Goal: Communication & Community: Ask a question

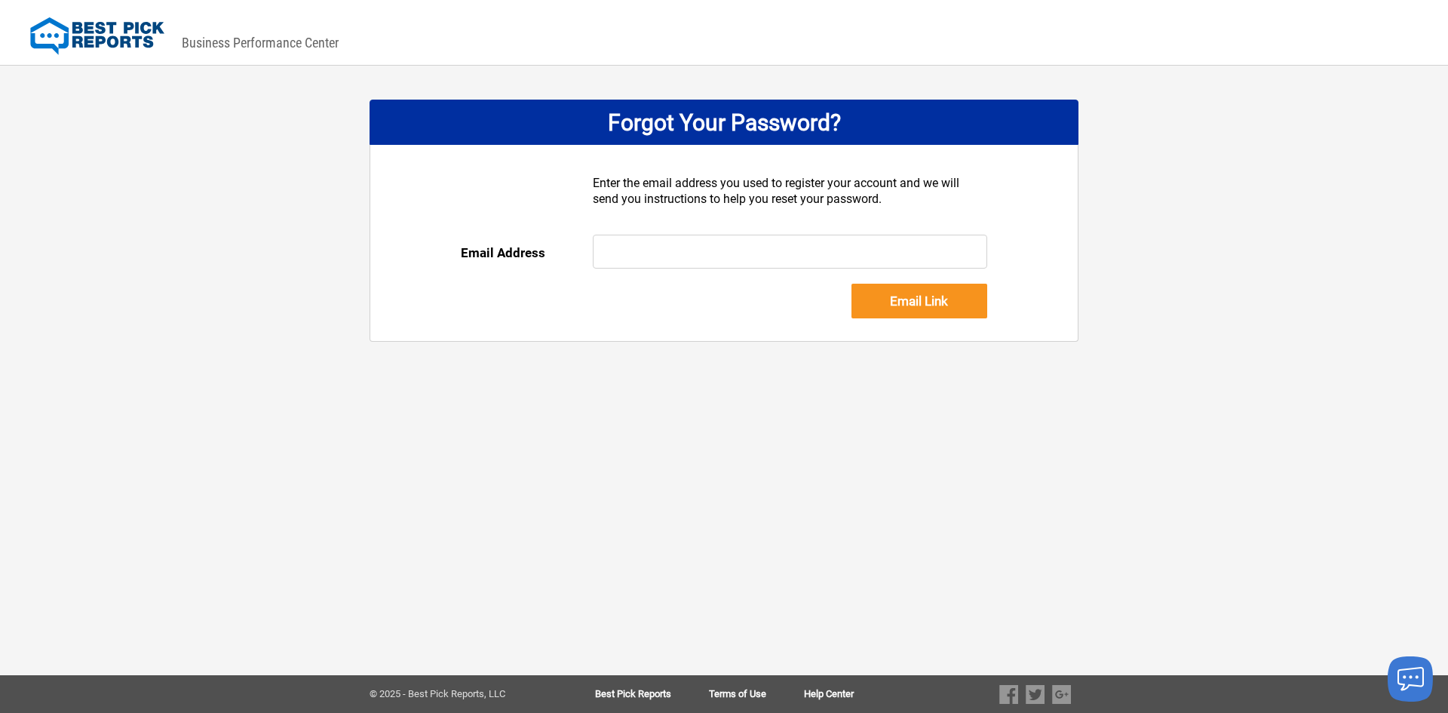
click at [673, 262] on input "text" at bounding box center [790, 252] width 395 height 34
click at [650, 249] on input "text" at bounding box center [790, 252] width 395 height 34
type input "shaun@candcair.com"
click at [923, 299] on input "Email Link" at bounding box center [920, 301] width 136 height 35
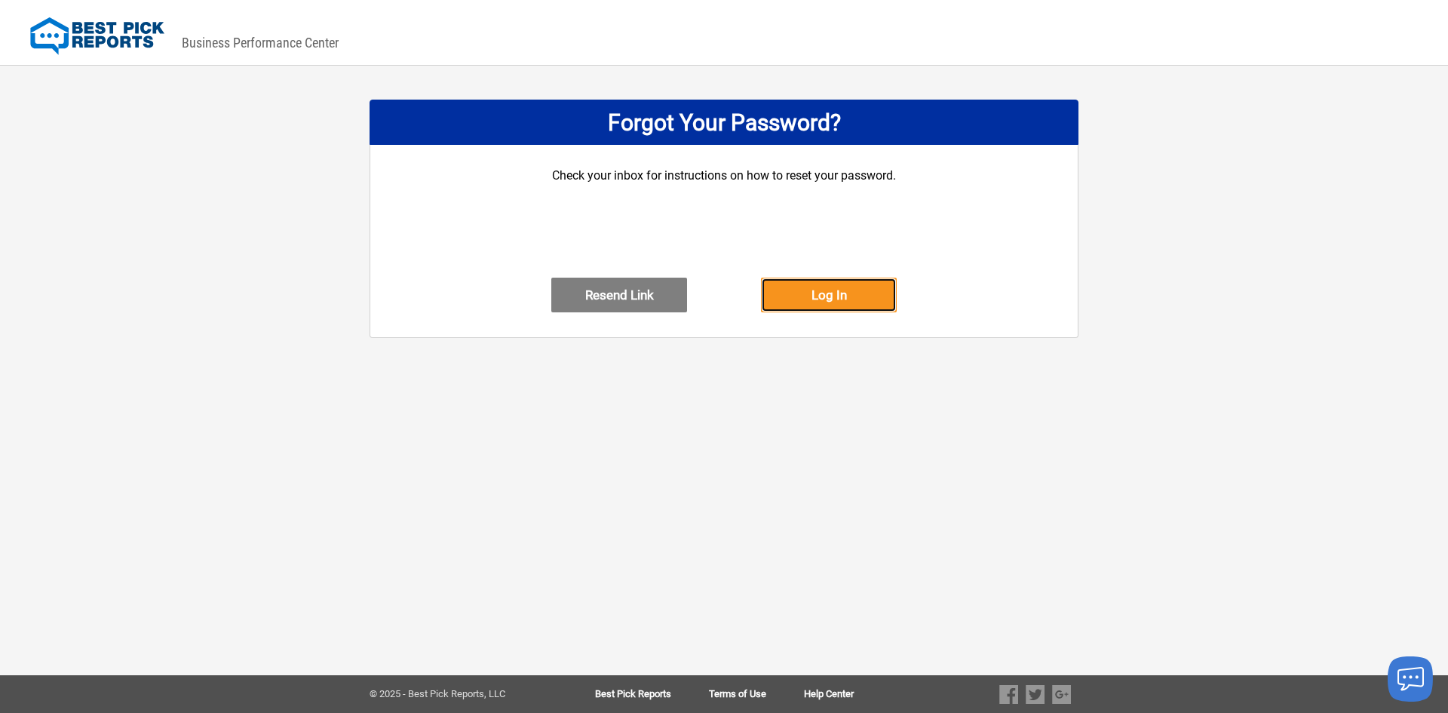
click at [825, 312] on button "Log In" at bounding box center [829, 295] width 136 height 35
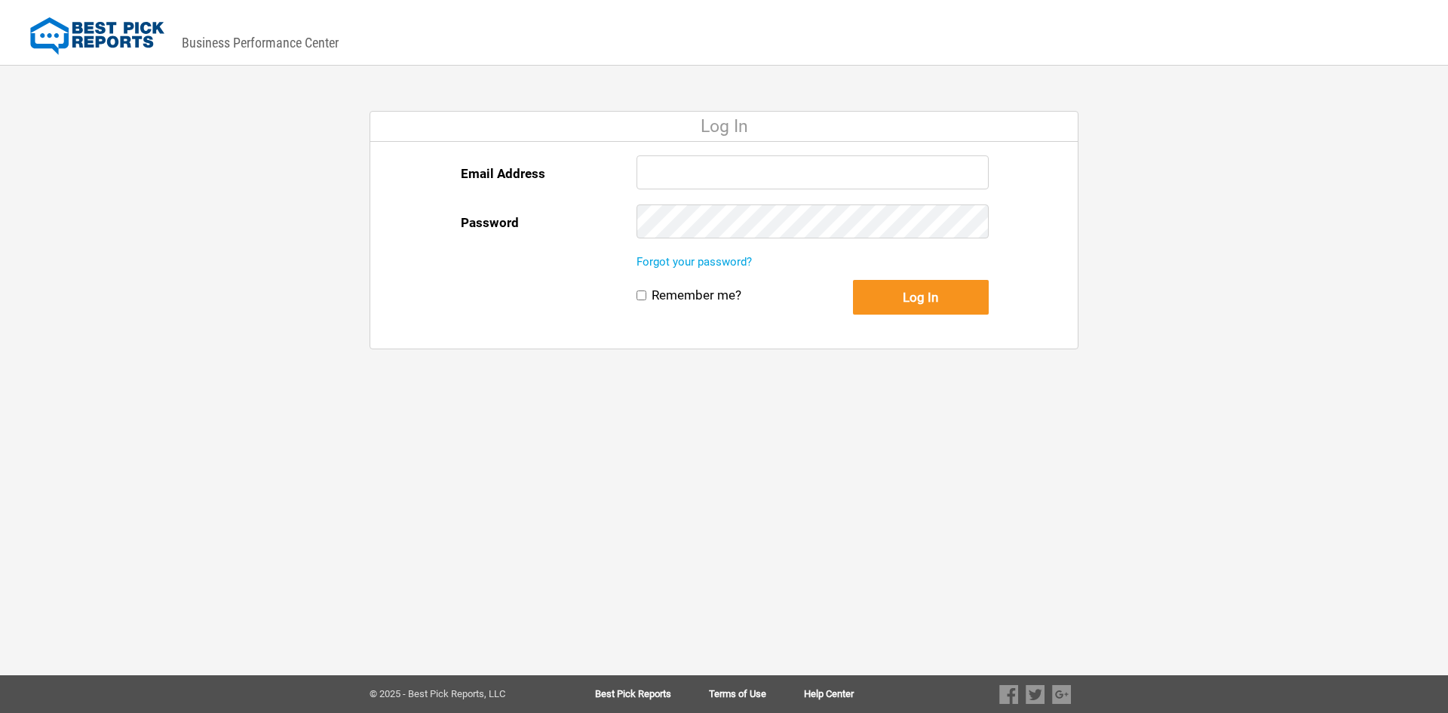
click at [699, 167] on input "Email Address" at bounding box center [813, 172] width 352 height 34
type input "shaun@candcair.com"
click at [853, 280] on button "Log In" at bounding box center [921, 297] width 136 height 35
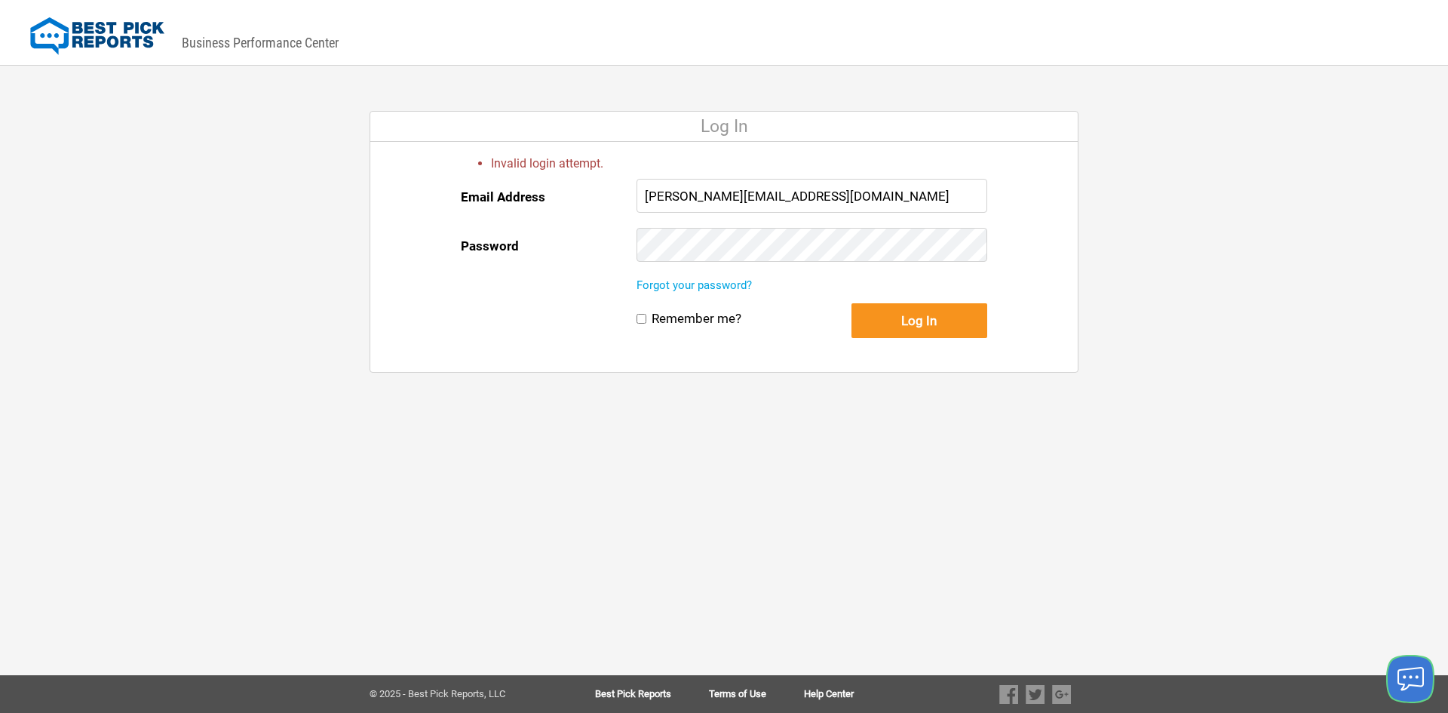
click at [1418, 683] on icon "Launch chat" at bounding box center [1411, 679] width 26 height 38
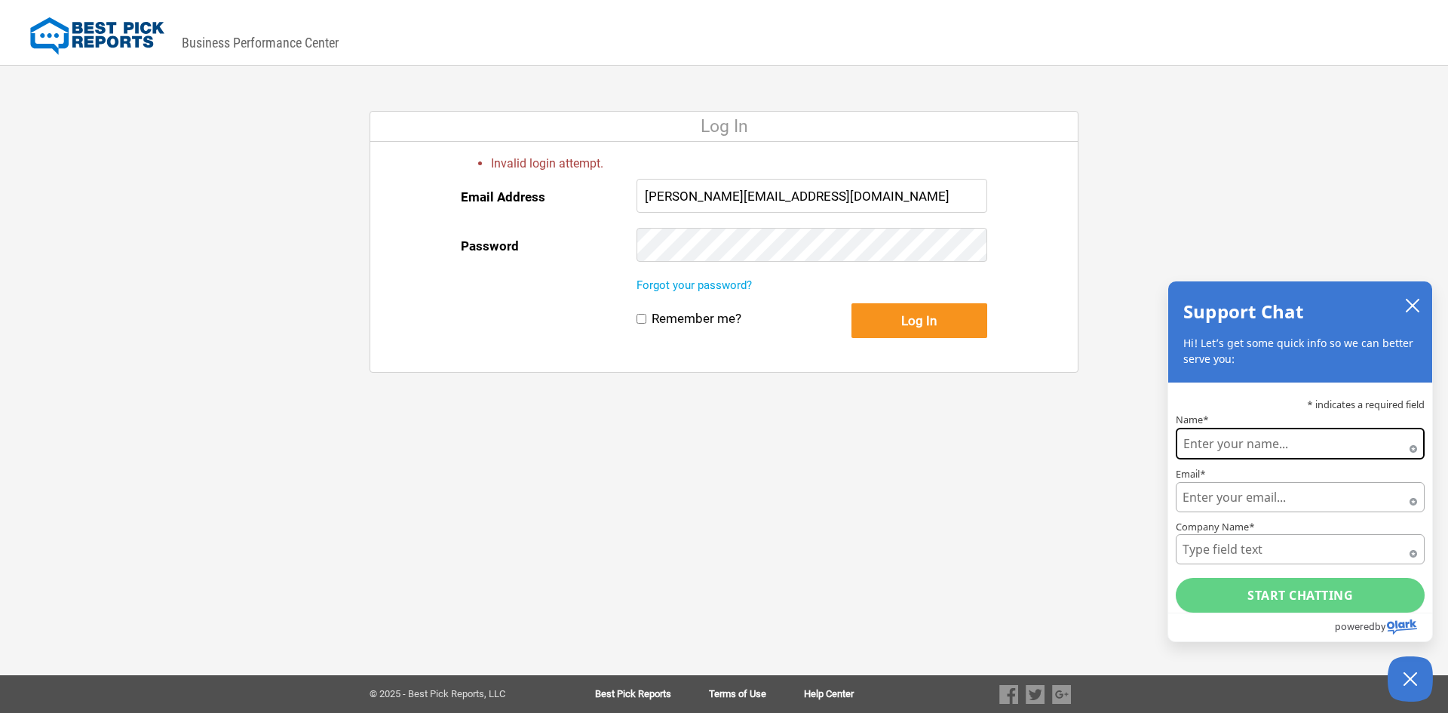
click at [1221, 446] on input "Name*" at bounding box center [1300, 444] width 249 height 32
type input "Shaun Boyd"
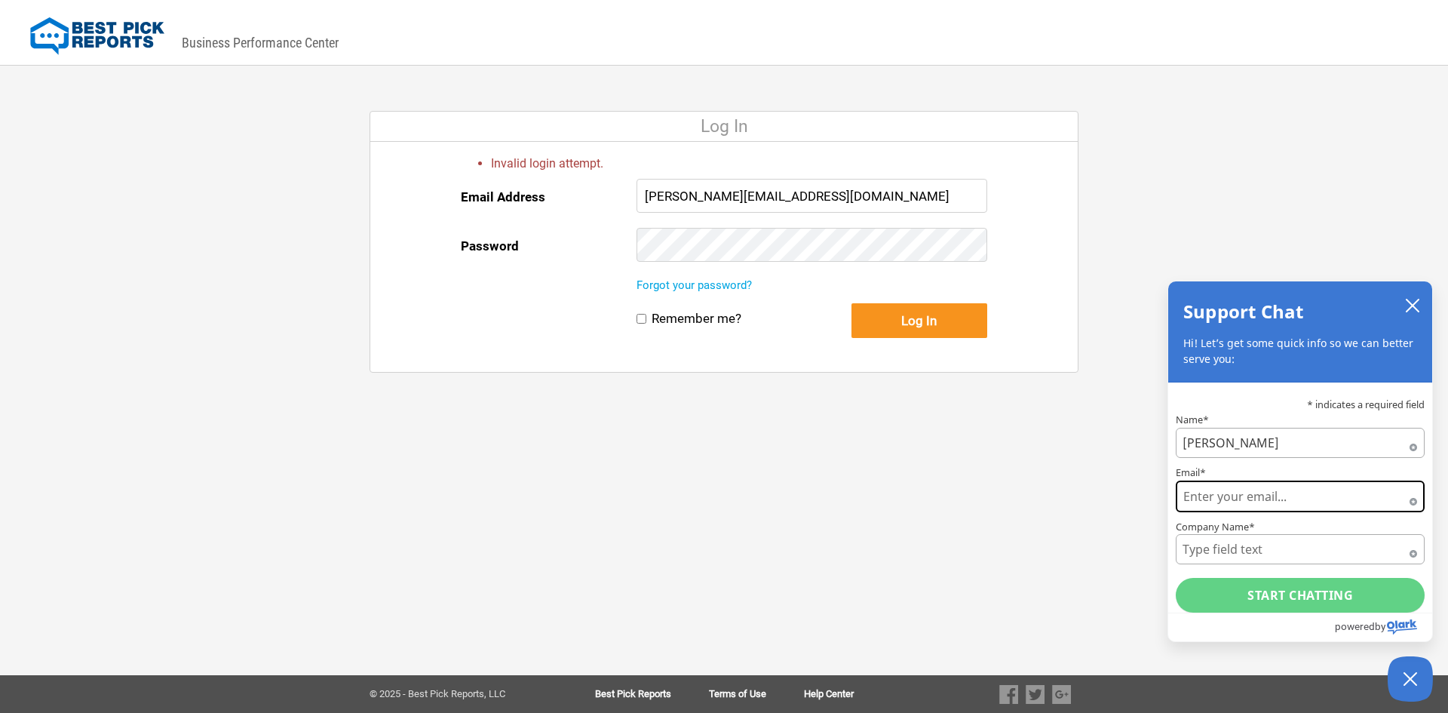
type input "shaun@candcair.com"
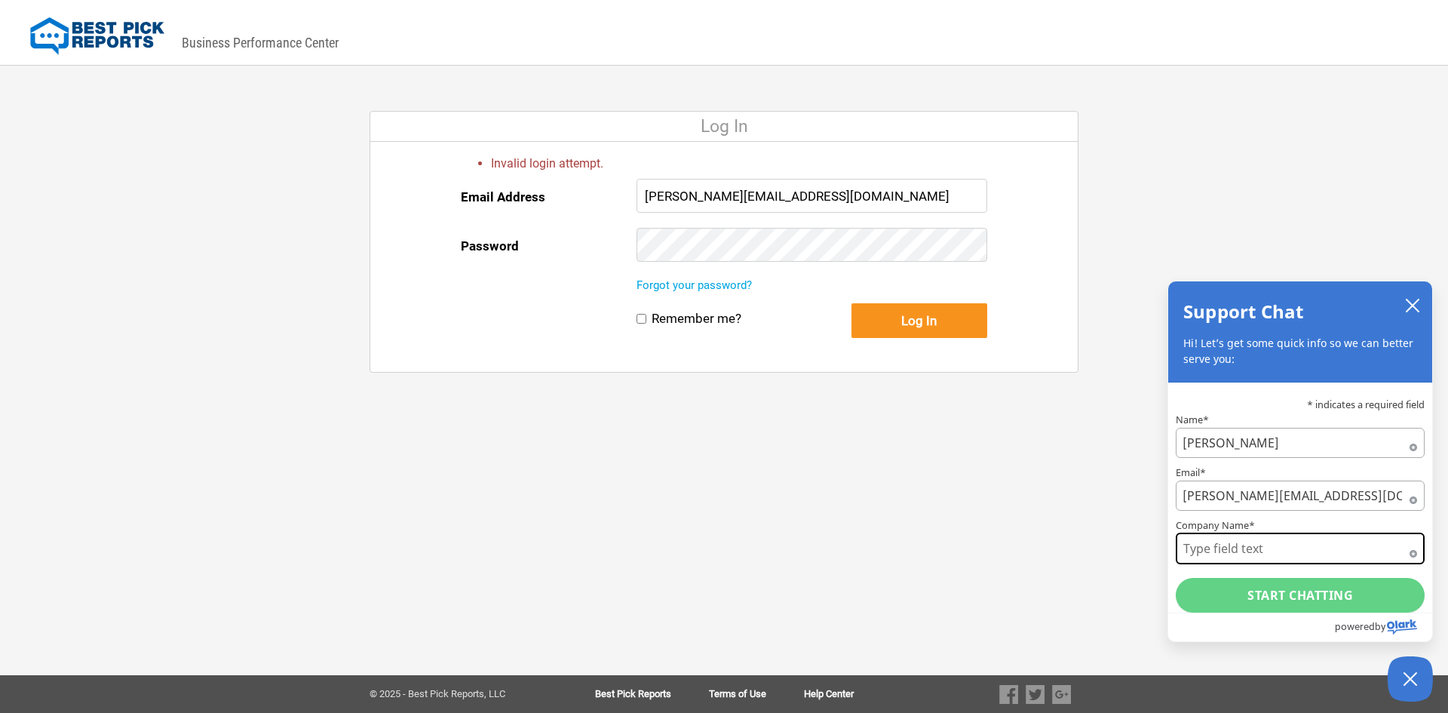
click at [1231, 554] on input "Company Name*" at bounding box center [1300, 549] width 249 height 32
click at [1234, 550] on input "Company Name*" at bounding box center [1300, 549] width 249 height 32
type input "C & C Air Conditioning"
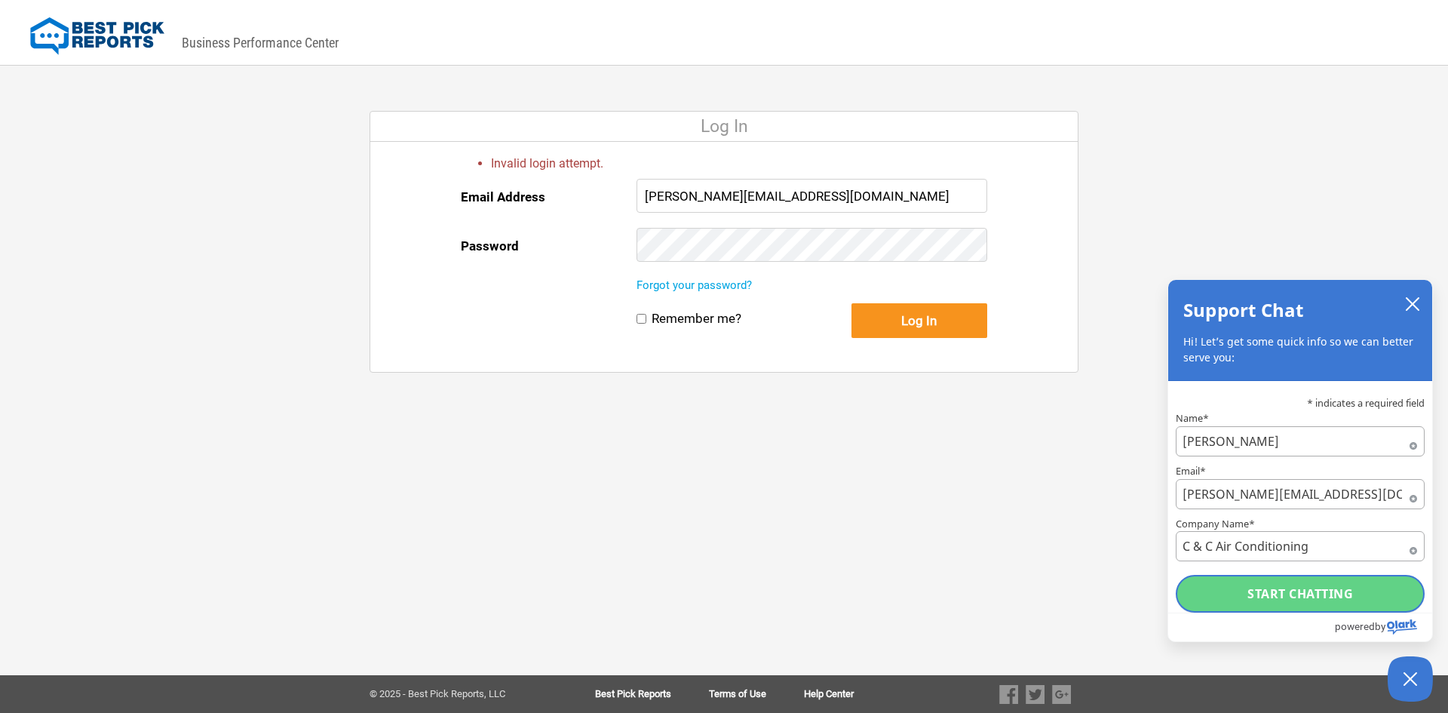
click at [1289, 586] on button "Start chatting" at bounding box center [1300, 594] width 249 height 38
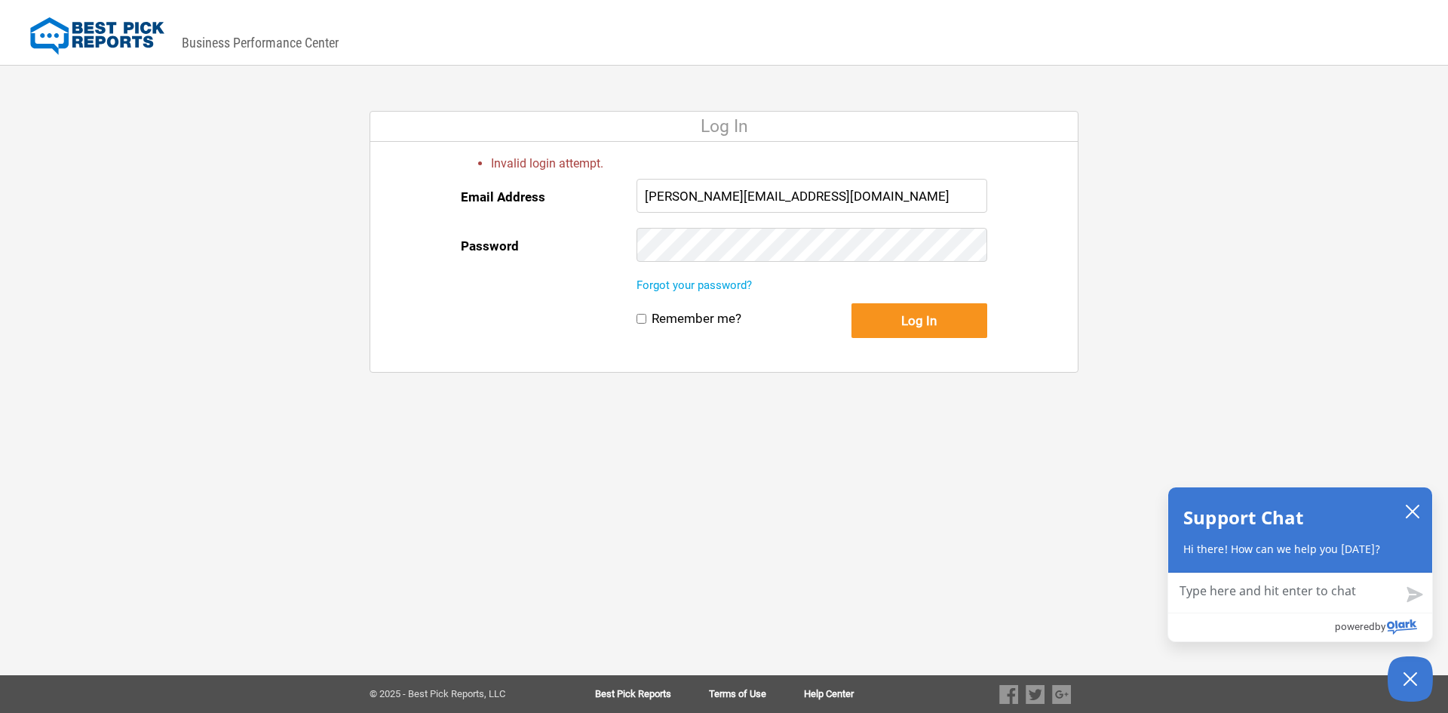
click at [1236, 601] on textarea "Chat with us" at bounding box center [1301, 592] width 264 height 39
type textarea "h"
type textarea "ht"
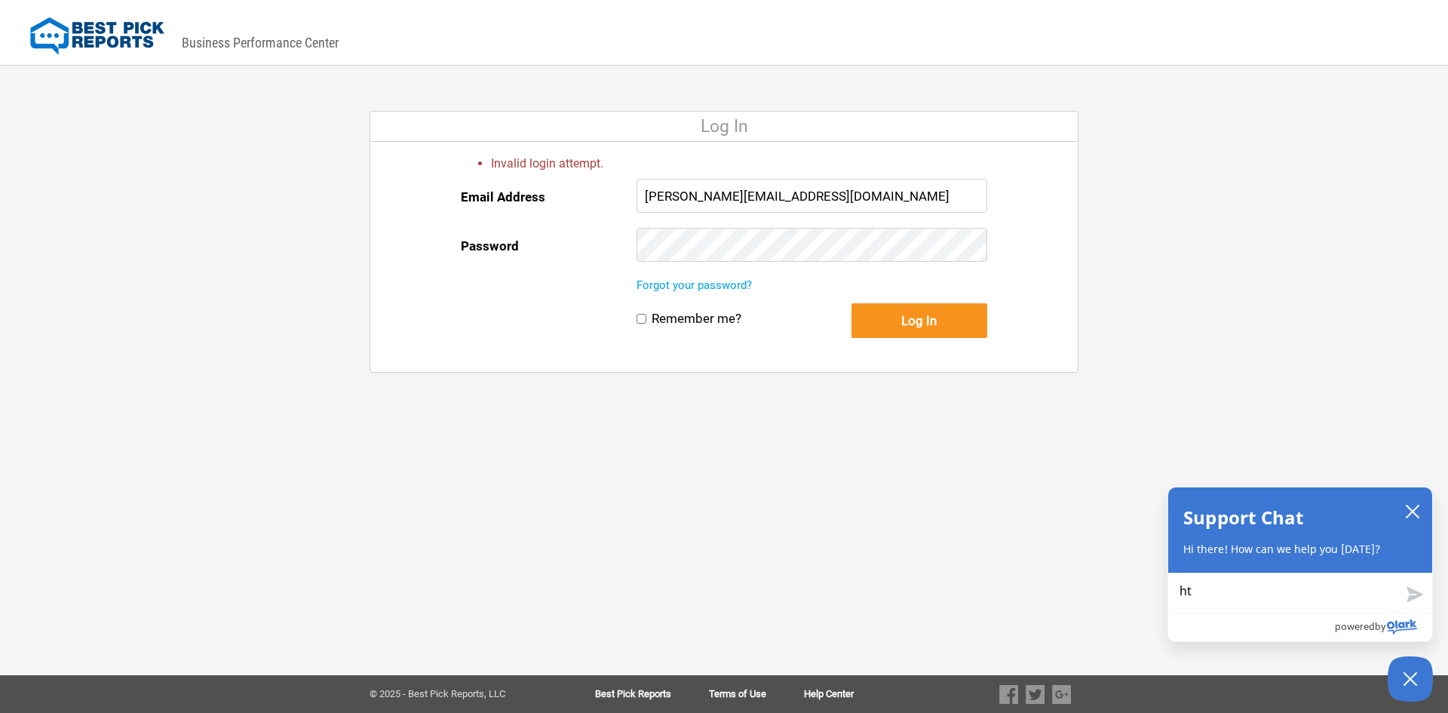
type textarea "hta"
type textarea "htat"
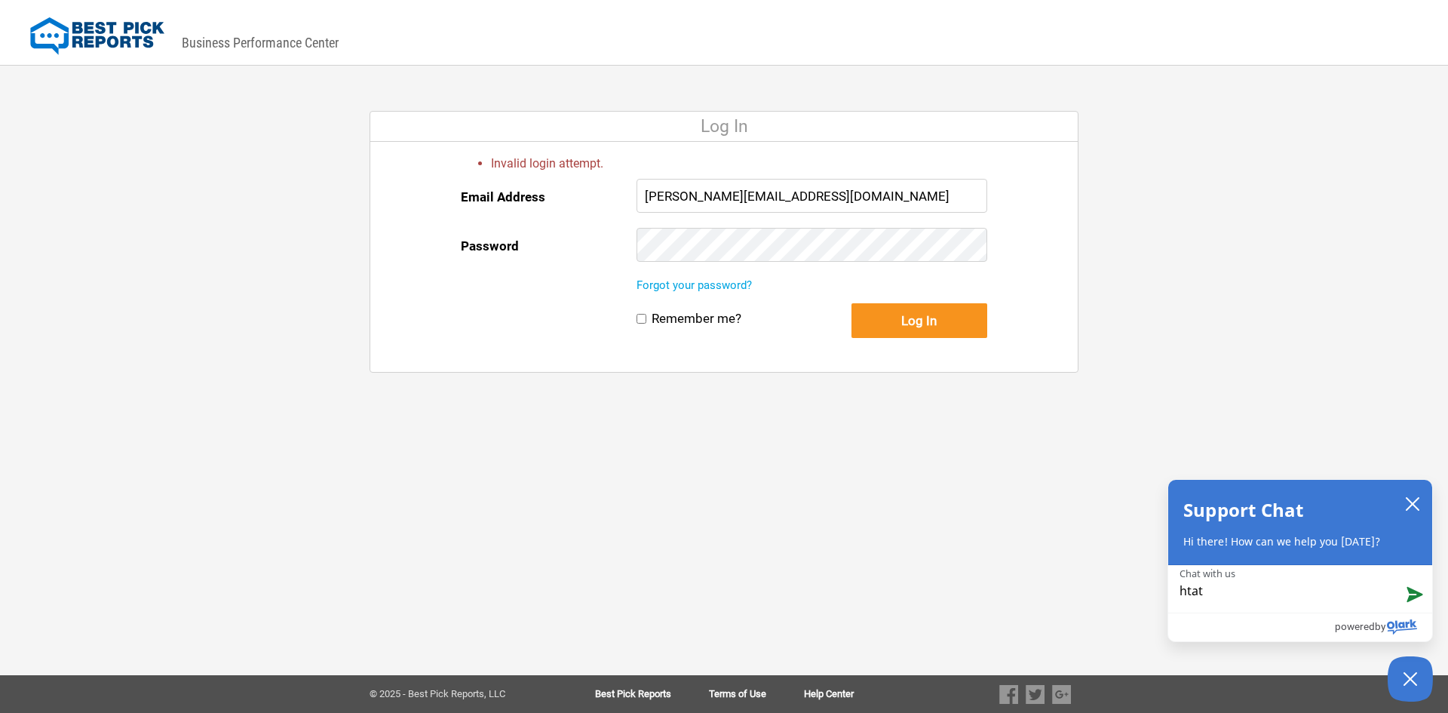
type textarea "hta"
type textarea "ht"
type textarea "h"
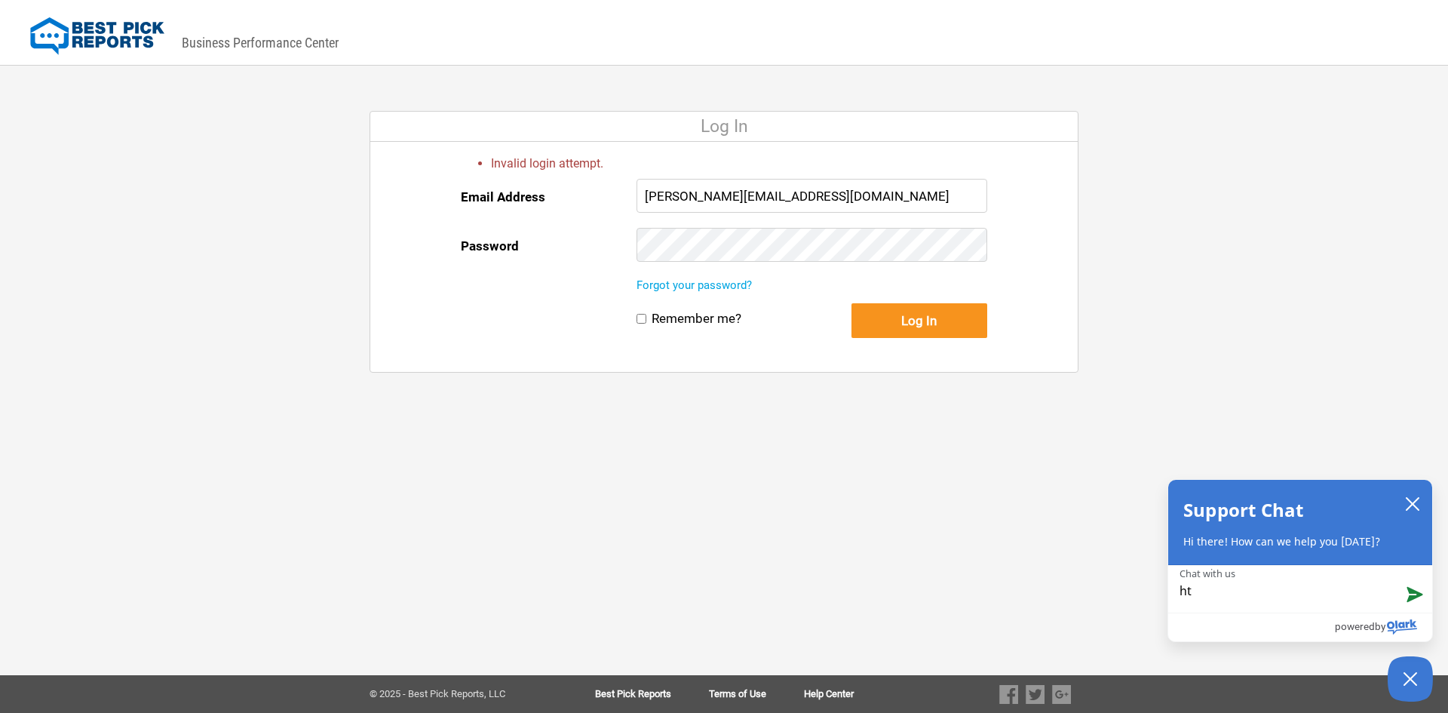
type textarea "h"
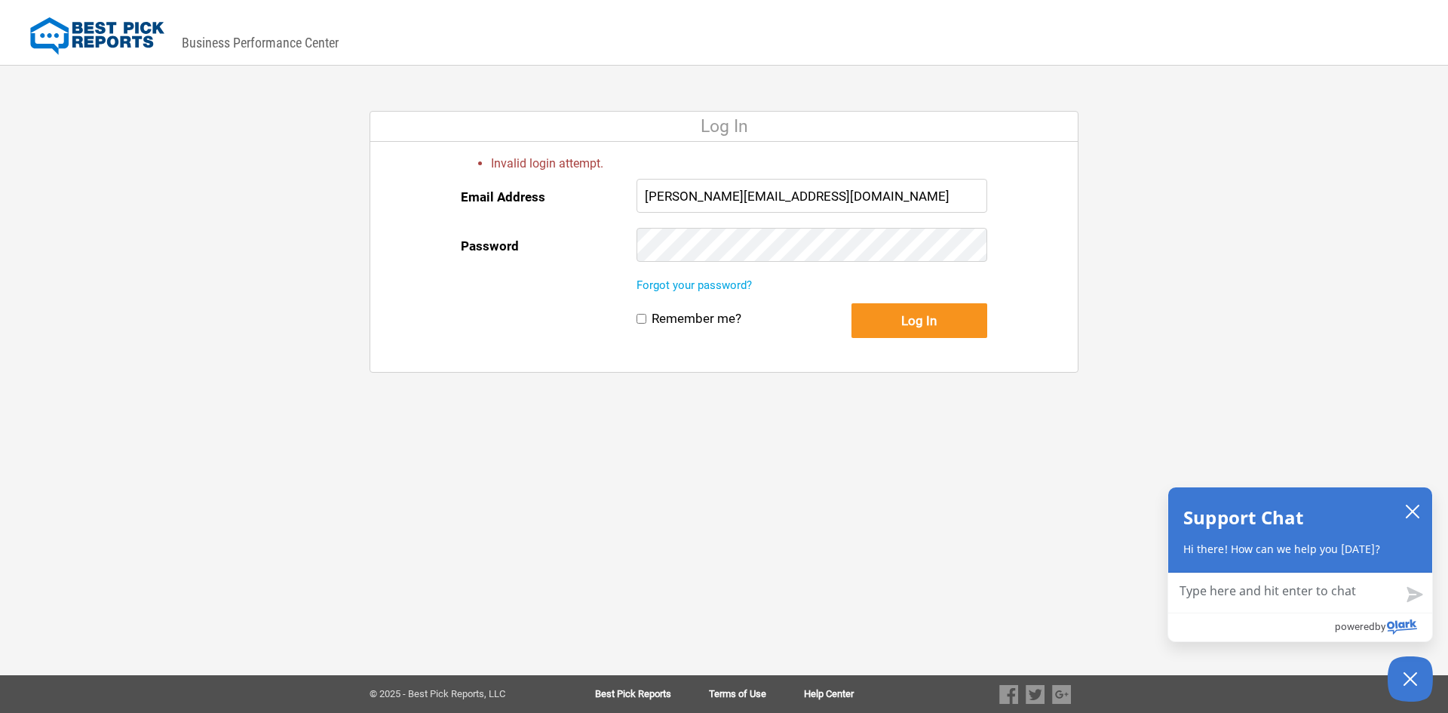
type textarea "I"
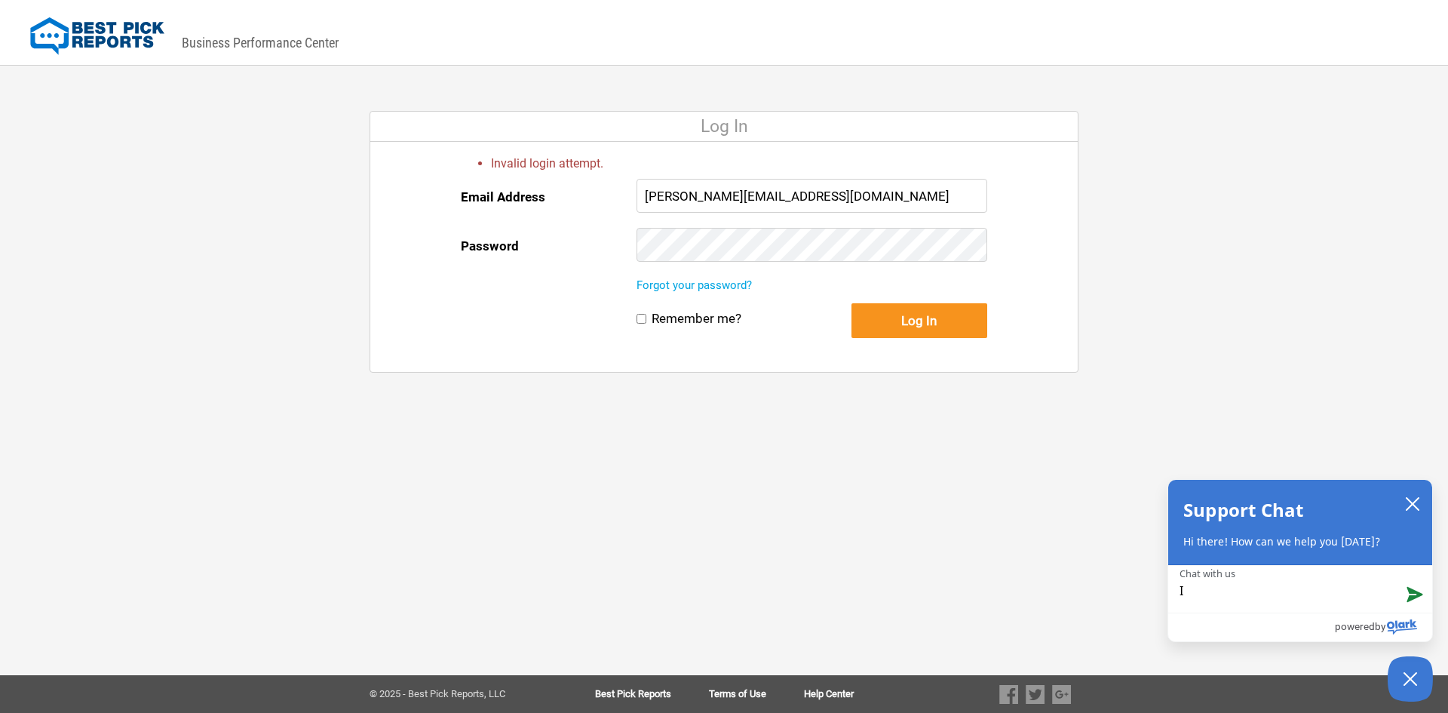
type textarea "I"
type textarea "I f"
type textarea "I fo"
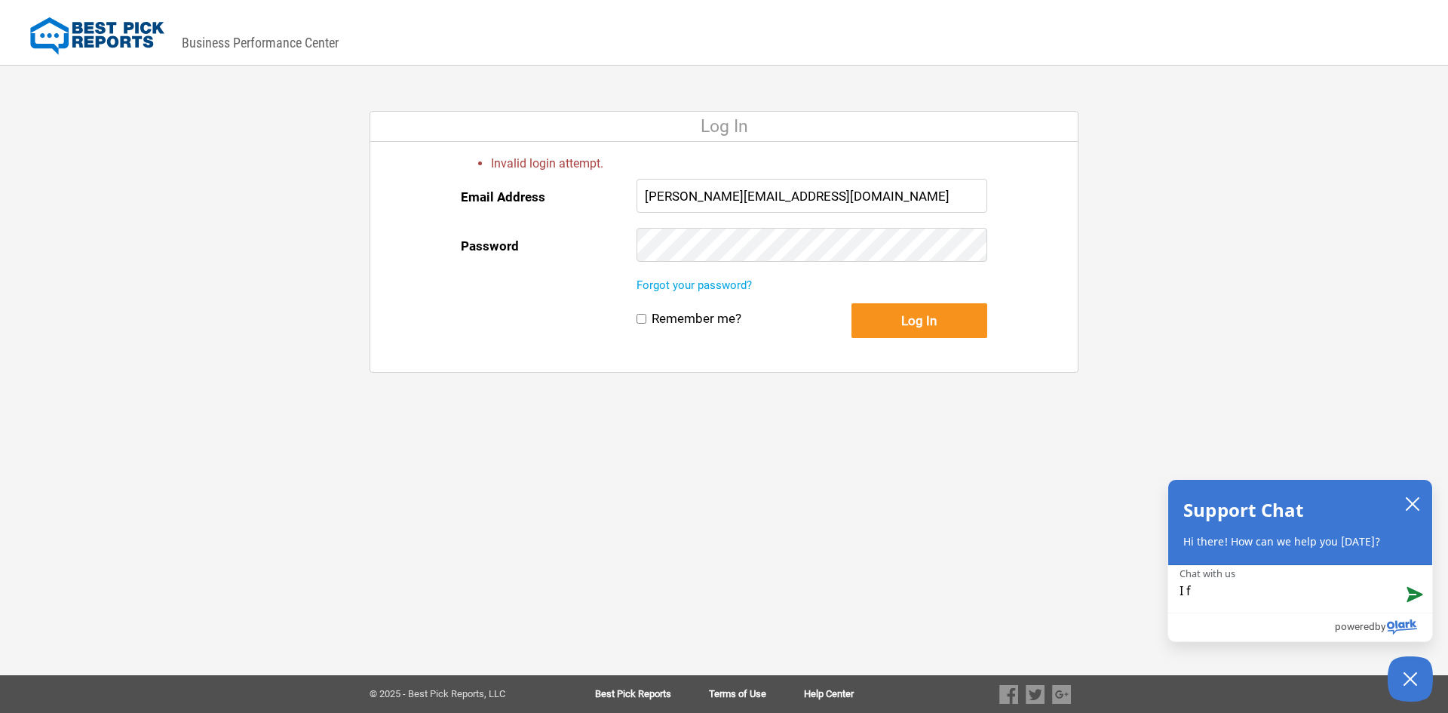
type textarea "I fo"
type textarea "I for"
type textarea "I forg"
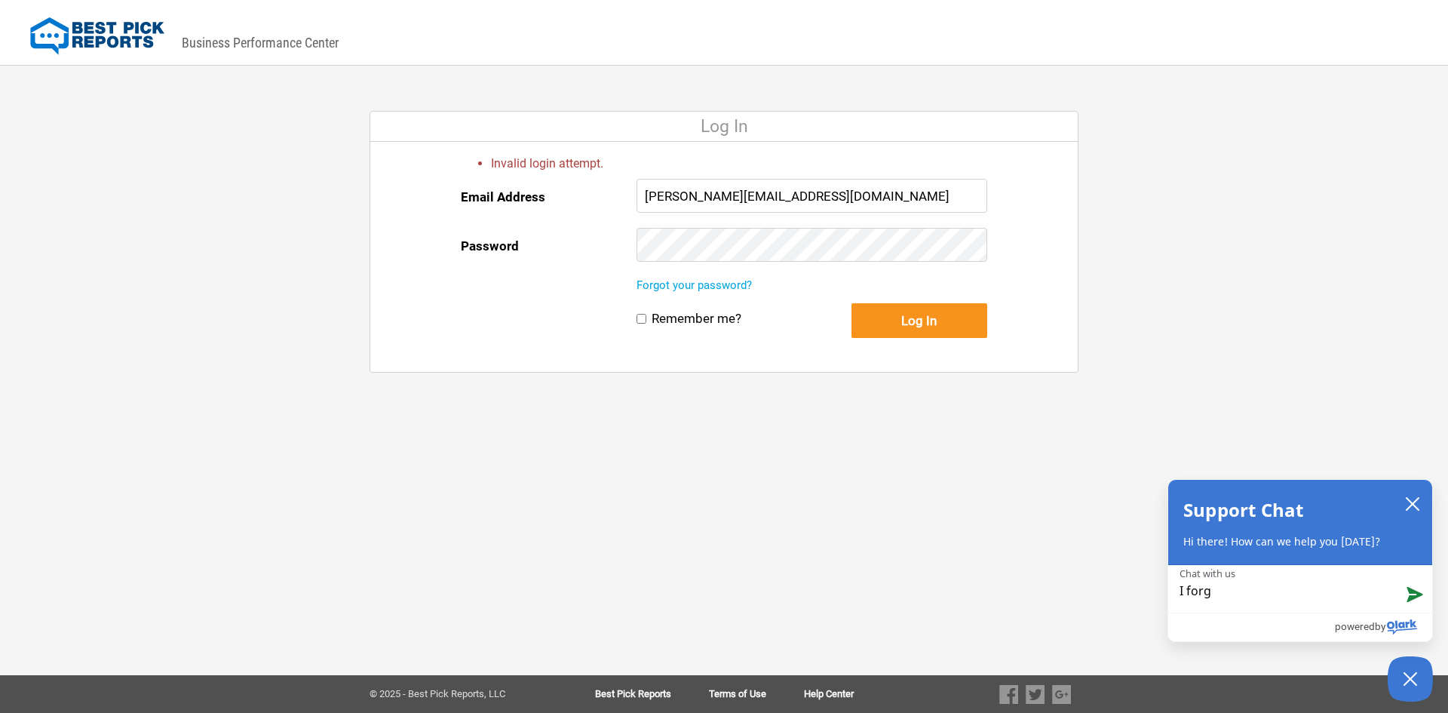
type textarea "I forgo"
type textarea "I forgot"
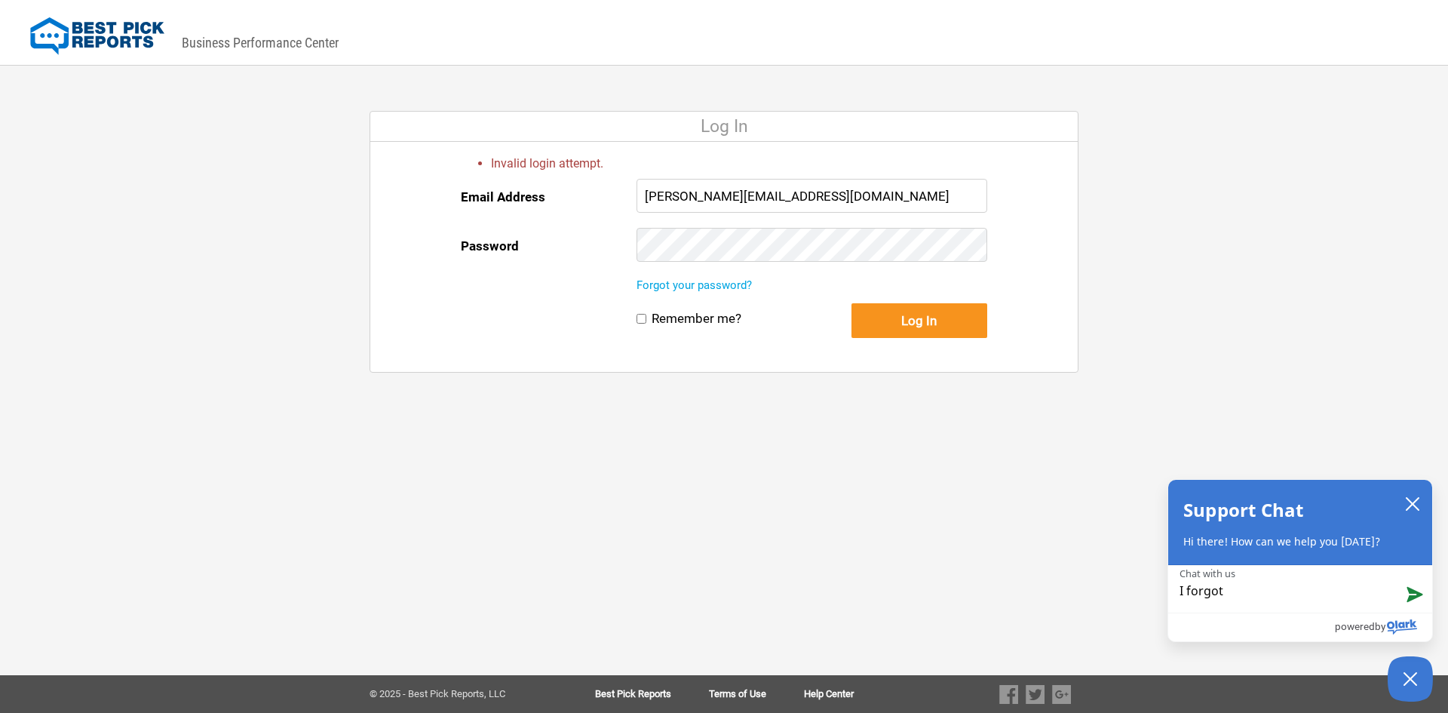
type textarea "I forgot"
type textarea "I forgot m"
type textarea "I forgot my"
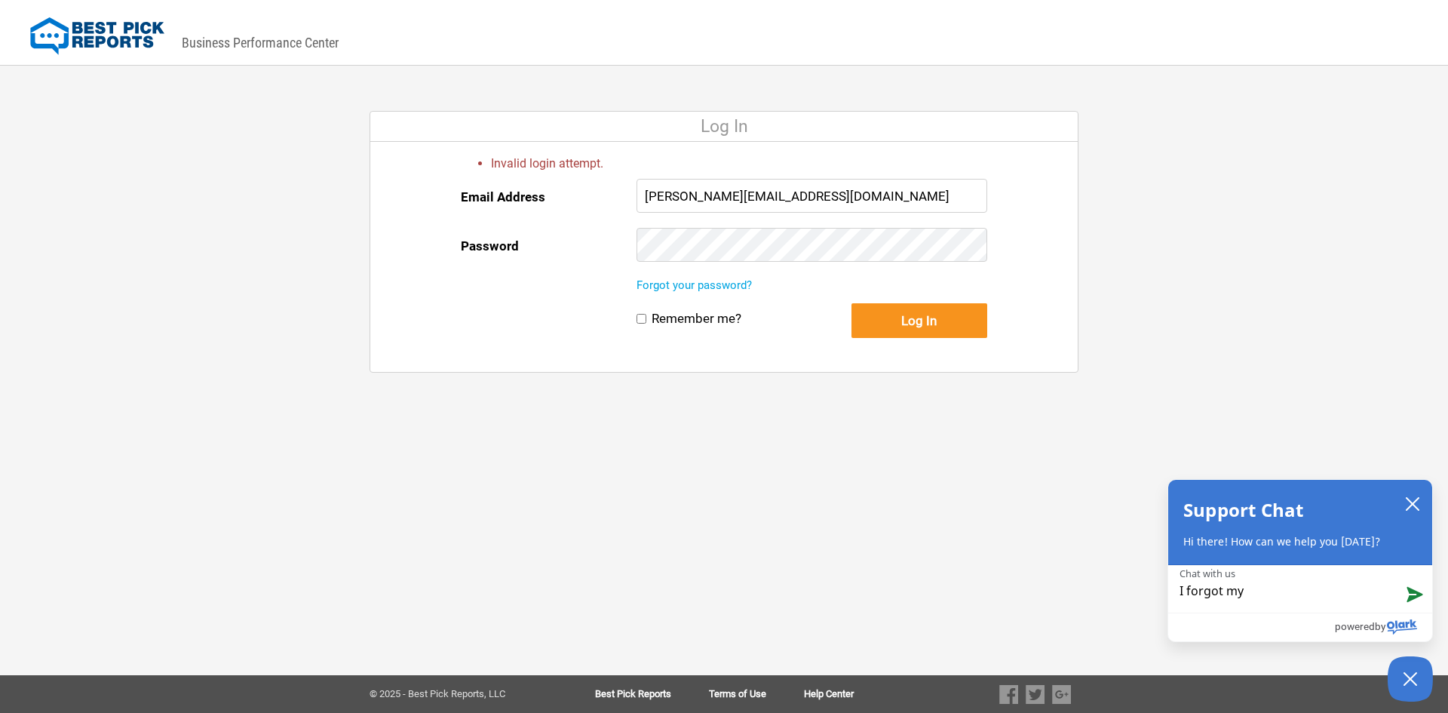
type textarea "I forgot my"
type textarea "I forgot my p"
type textarea "I forgot my pa"
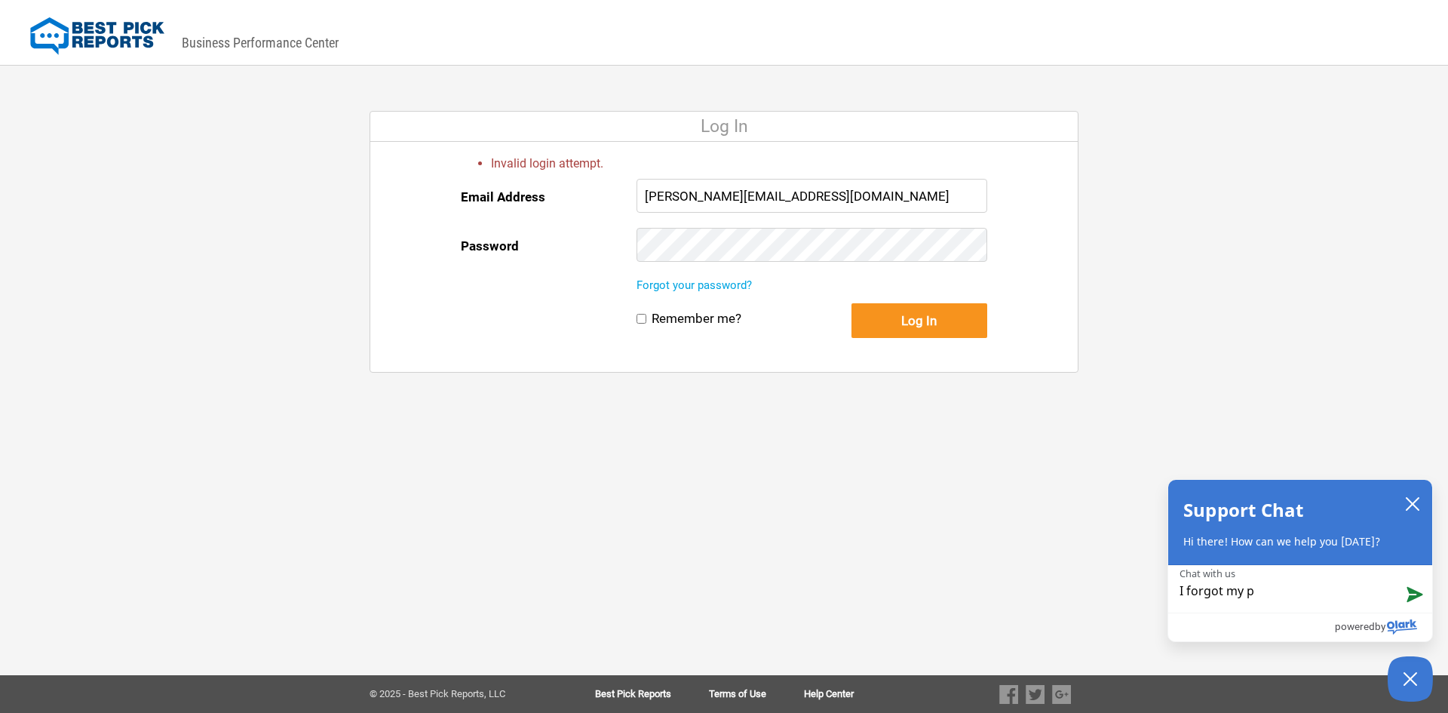
type textarea "I forgot my pa"
type textarea "I forgot my pas"
type textarea "I forgot my pass"
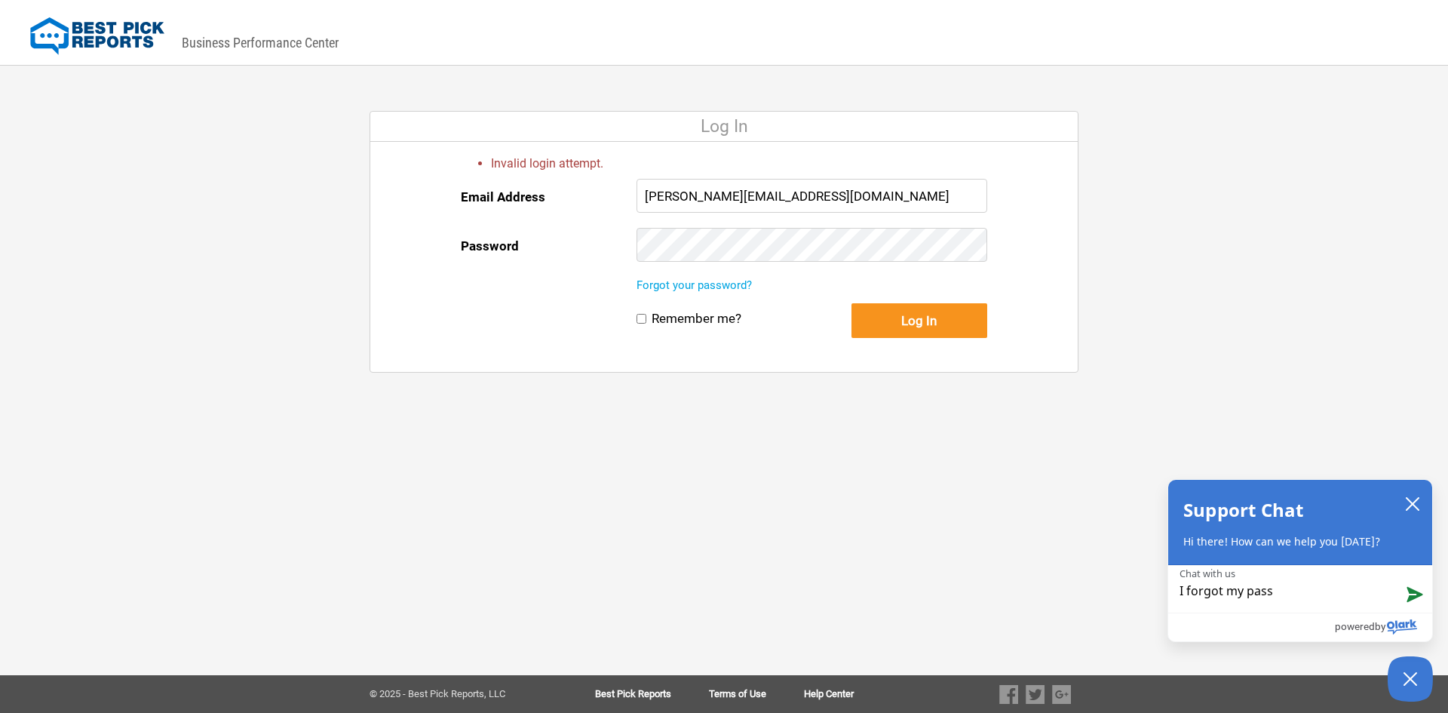
type textarea "I forgot my passw"
type textarea "I forgot my passwo"
type textarea "I forgot my passwor"
type textarea "I forgot my password"
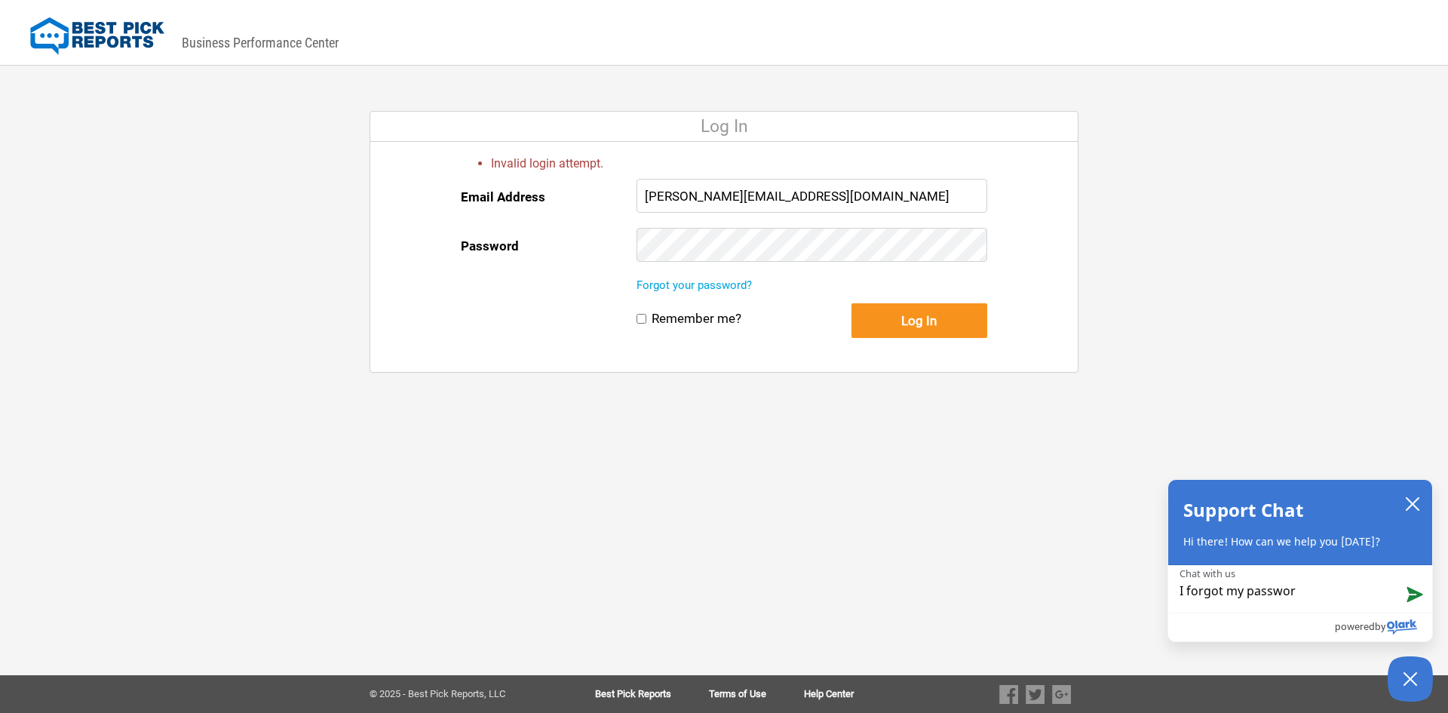
type textarea "I forgot my password"
type textarea "I forgot my password t"
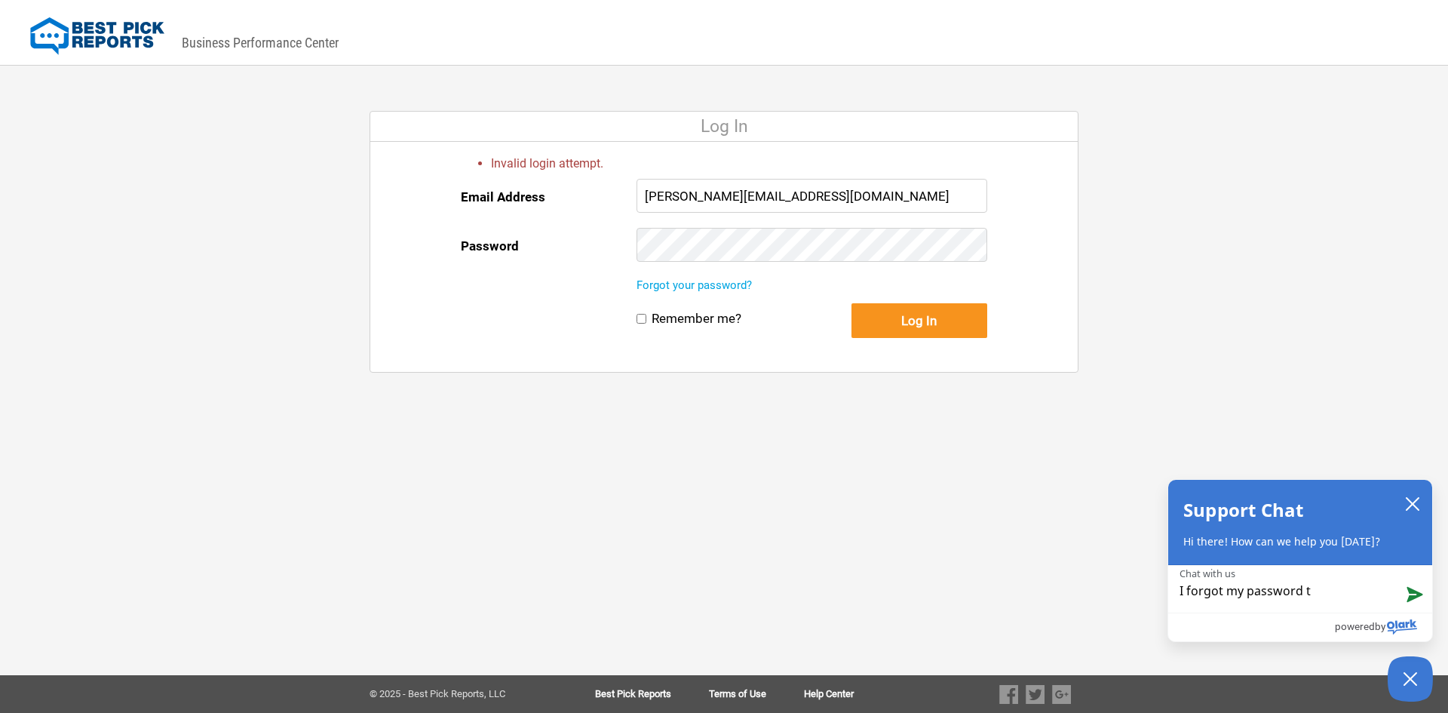
type textarea "I forgot my password to"
type textarea "I forgot my password to t"
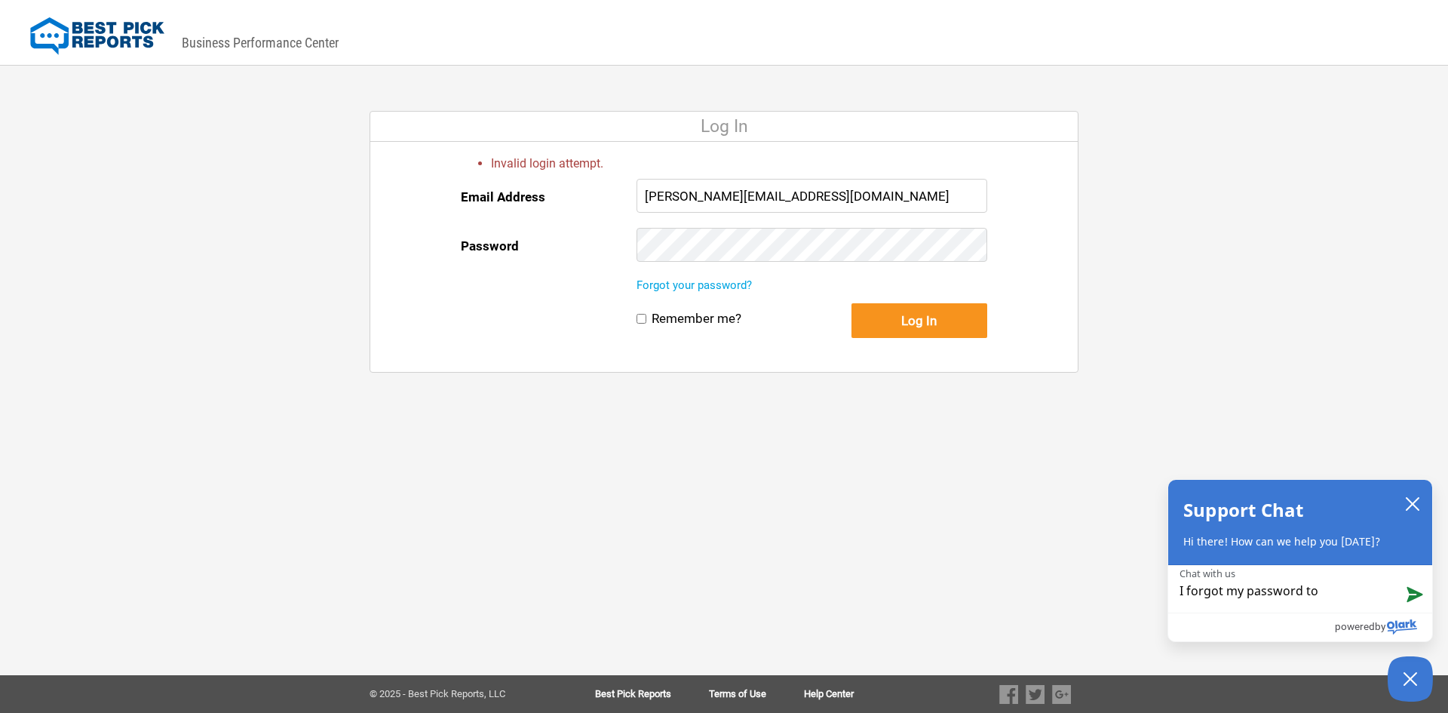
type textarea "I forgot my password to t"
type textarea "I forgot my password to th"
type textarea "I forgot my password to the"
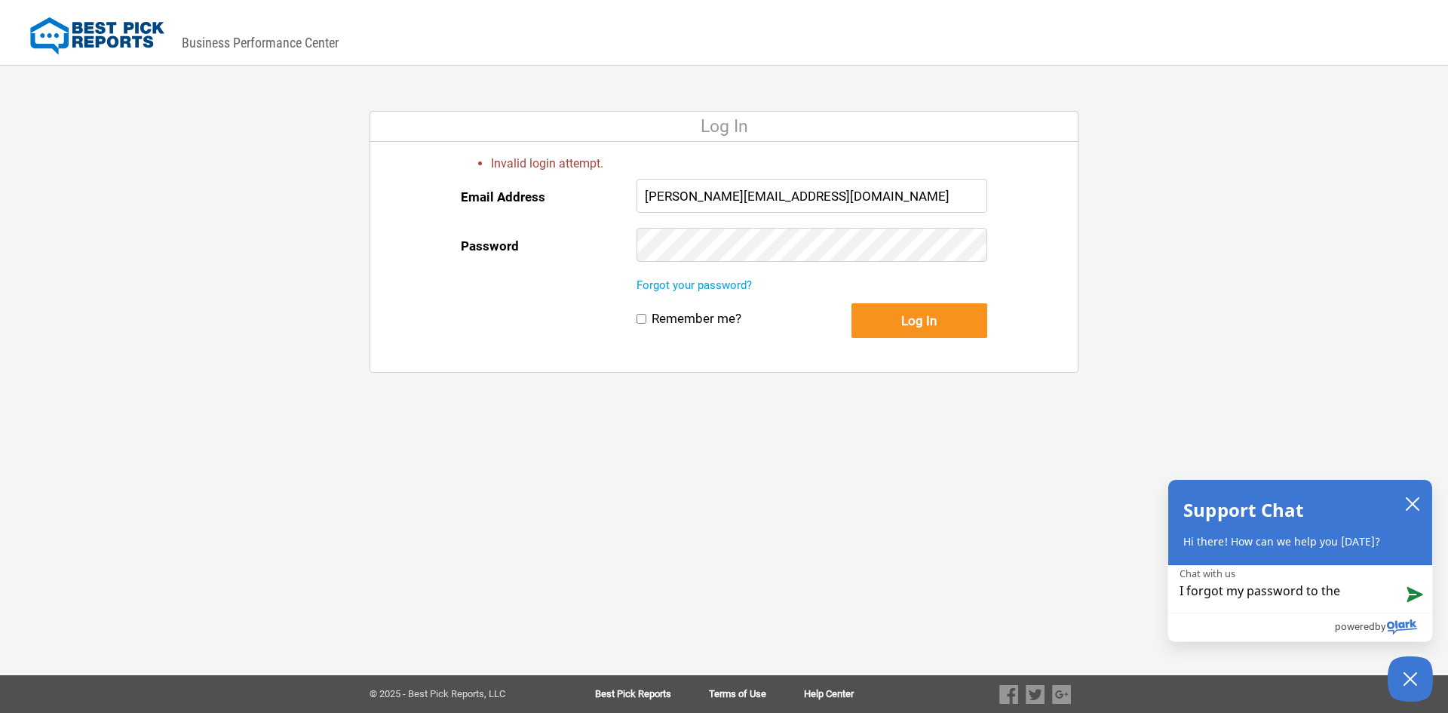
type textarea "I forgot my password to the"
type textarea "I forgot my password to the s"
type textarea "I forgot my password to the si"
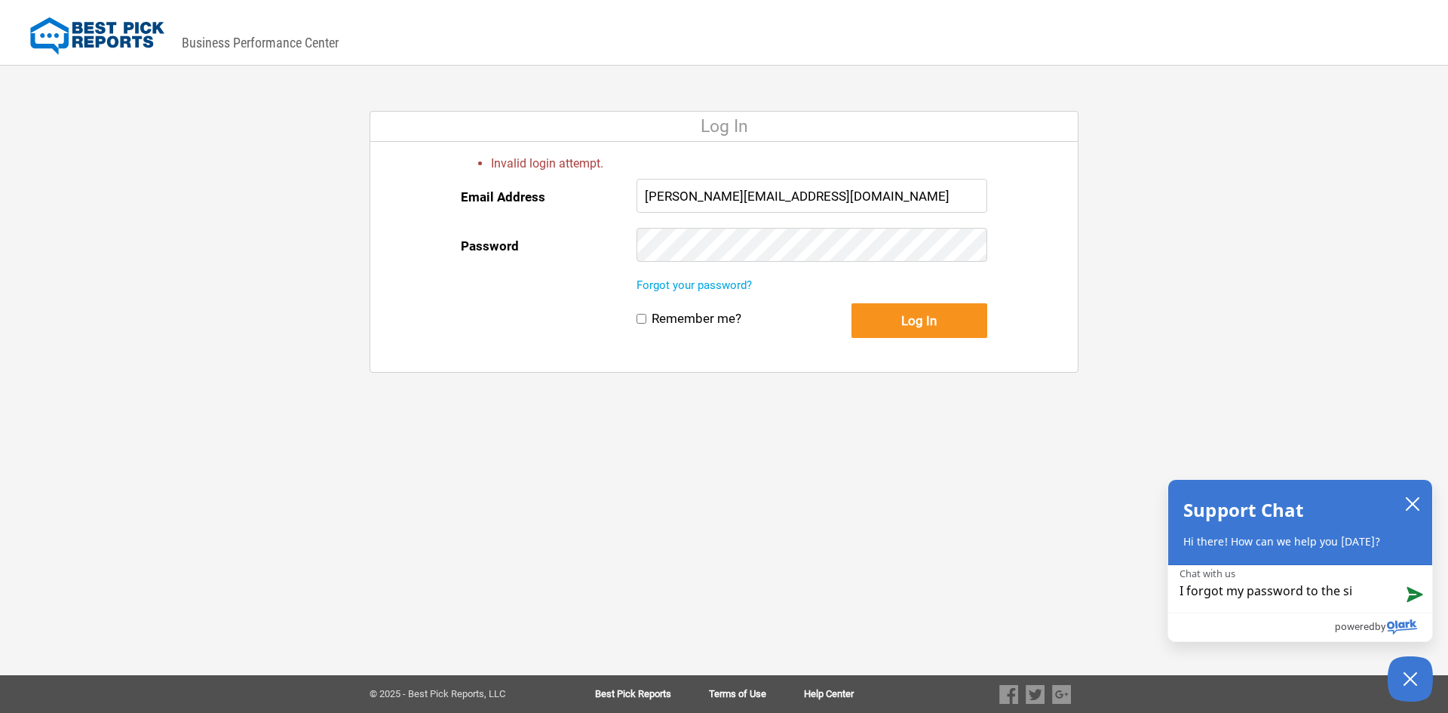
type textarea "I forgot my password to the sit"
type textarea "I forgot my password to the site"
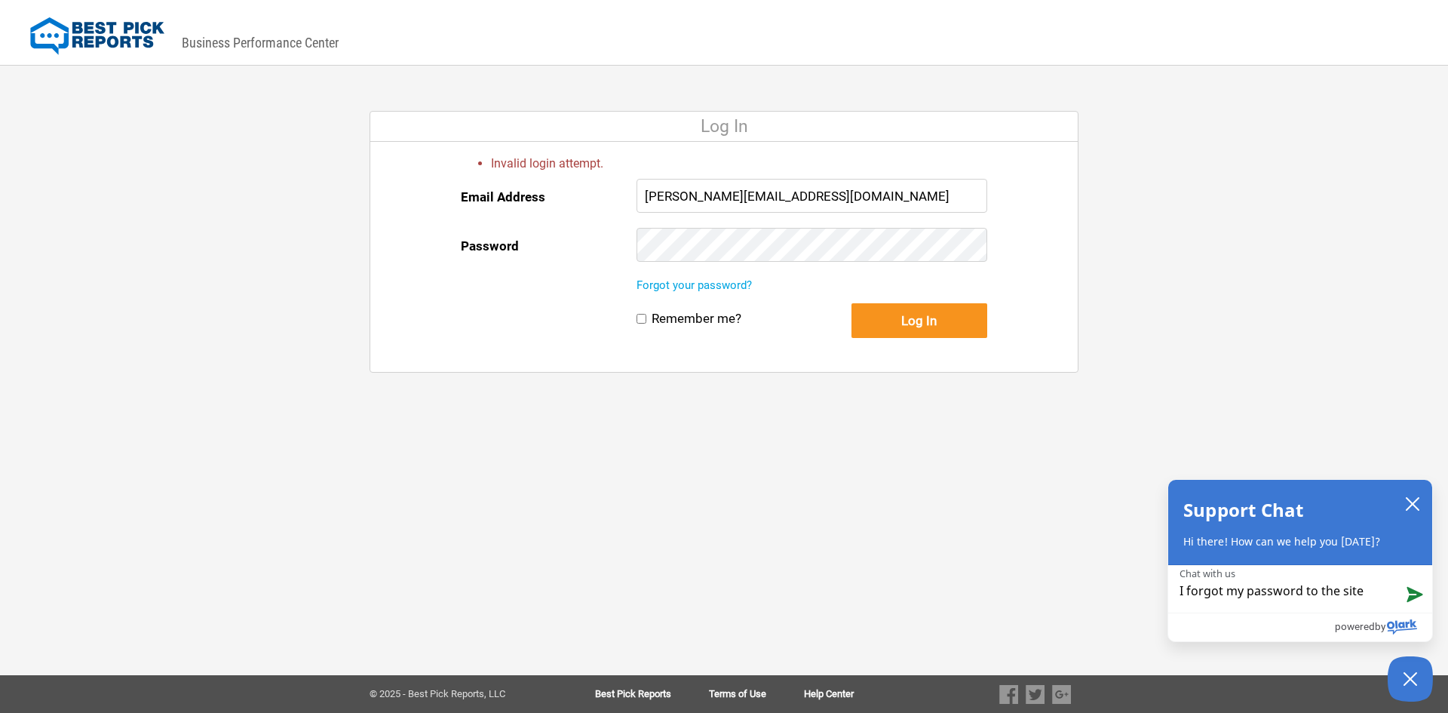
type textarea "I forgot my password to the site b"
type textarea "I forgot my password to the site bu"
type textarea "I forgot my password to the site but"
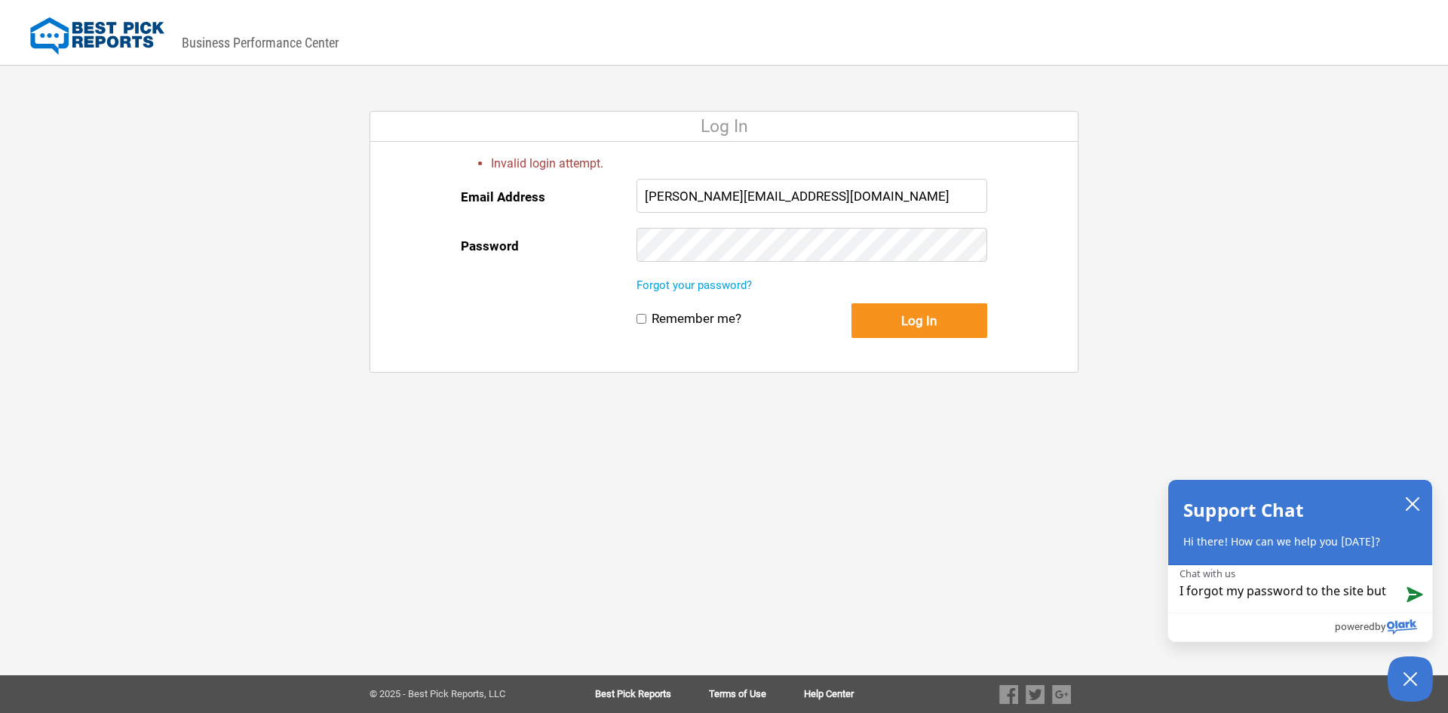
type textarea "I forgot my password to the site but"
type textarea "I forgot my password to the site but i"
type textarea "I forgot my password to the site but i c"
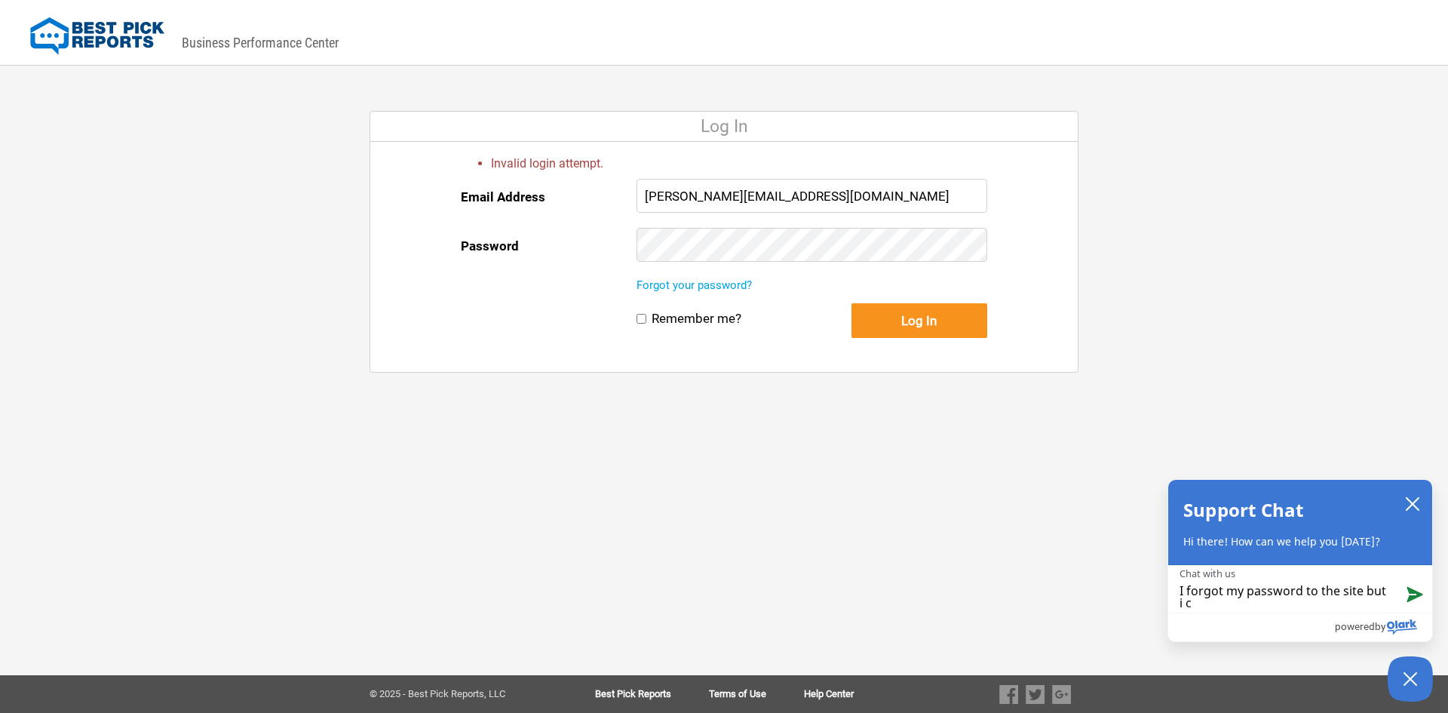
type textarea "I forgot my password to the site but i cd"
type textarea "I forgot my password to the site but i cda"
type textarea "I forgot my password to the site but i cdan"
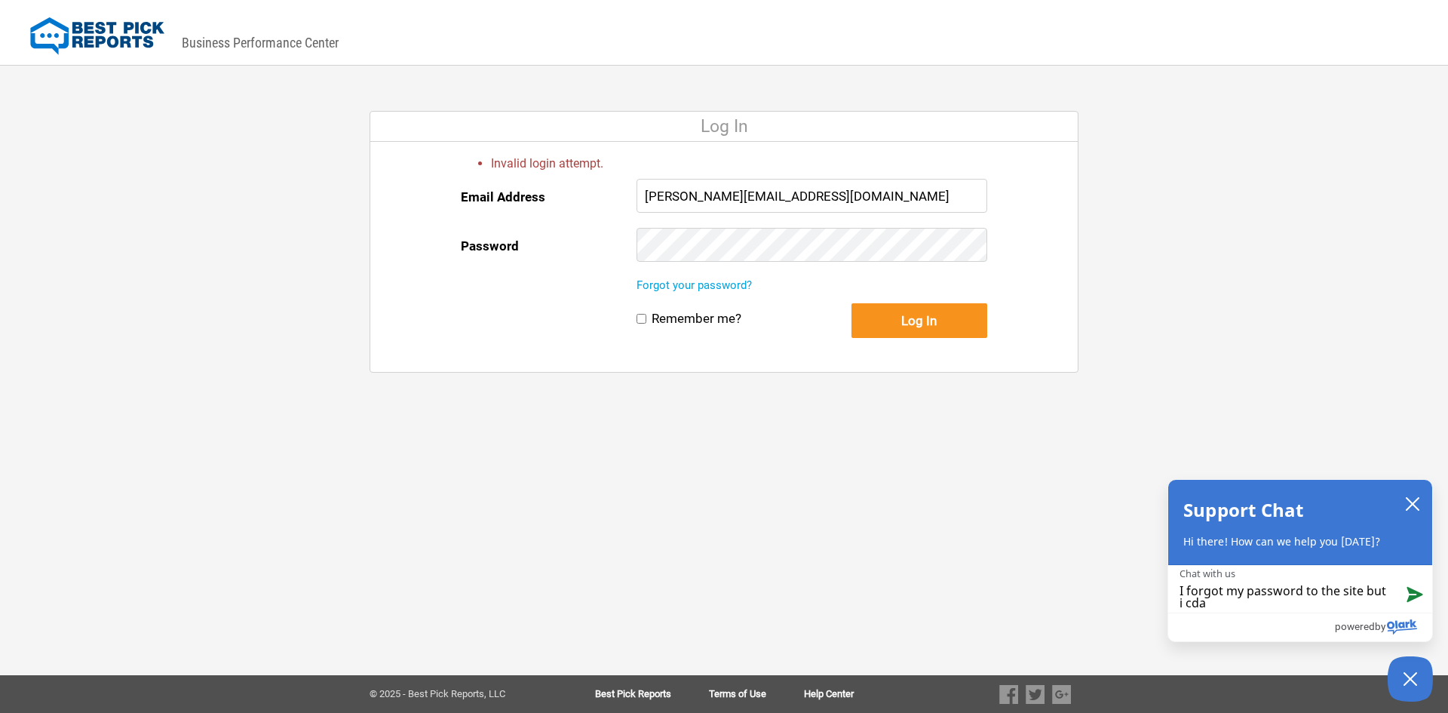
type textarea "I forgot my password to the site but i cdan"
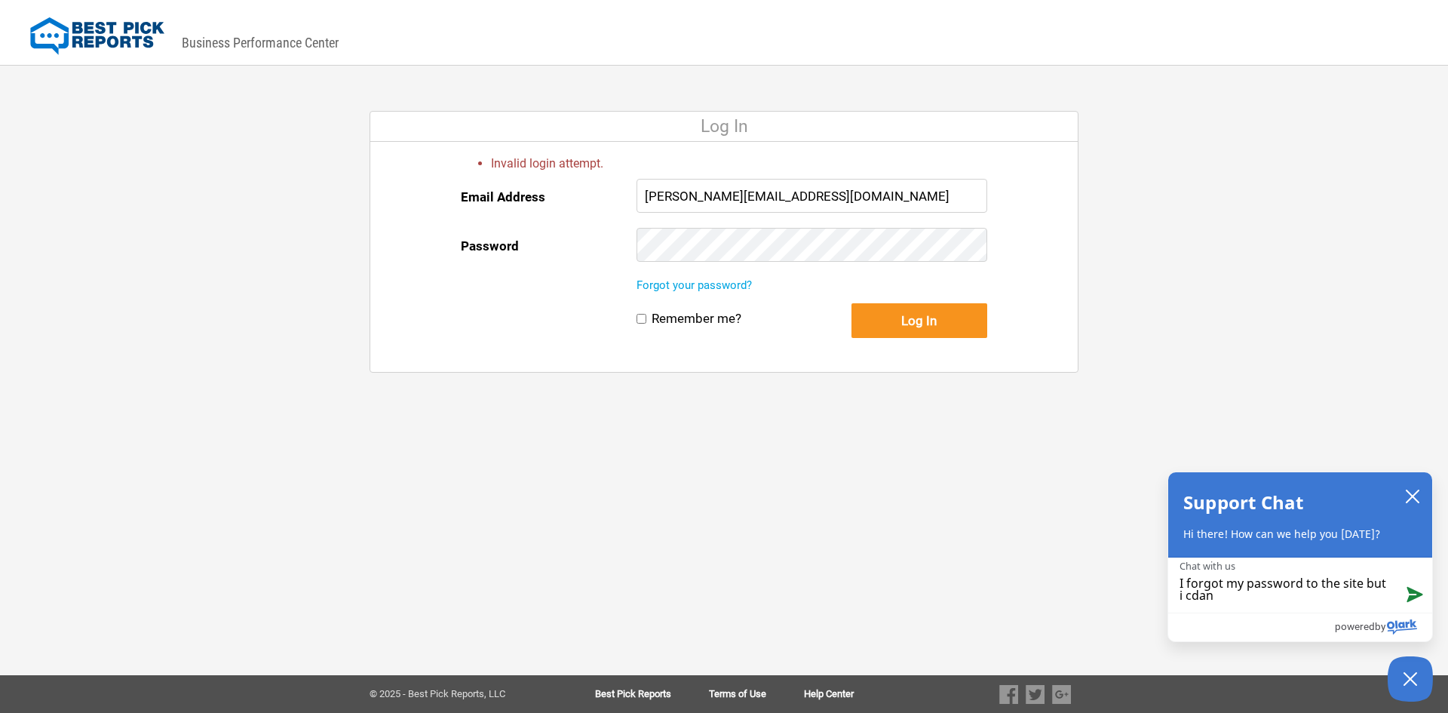
type textarea "I forgot my password to the site but i cdant"
type textarea "I forgot my password to the site but i cdan"
type textarea "I forgot my password to the site but i cda"
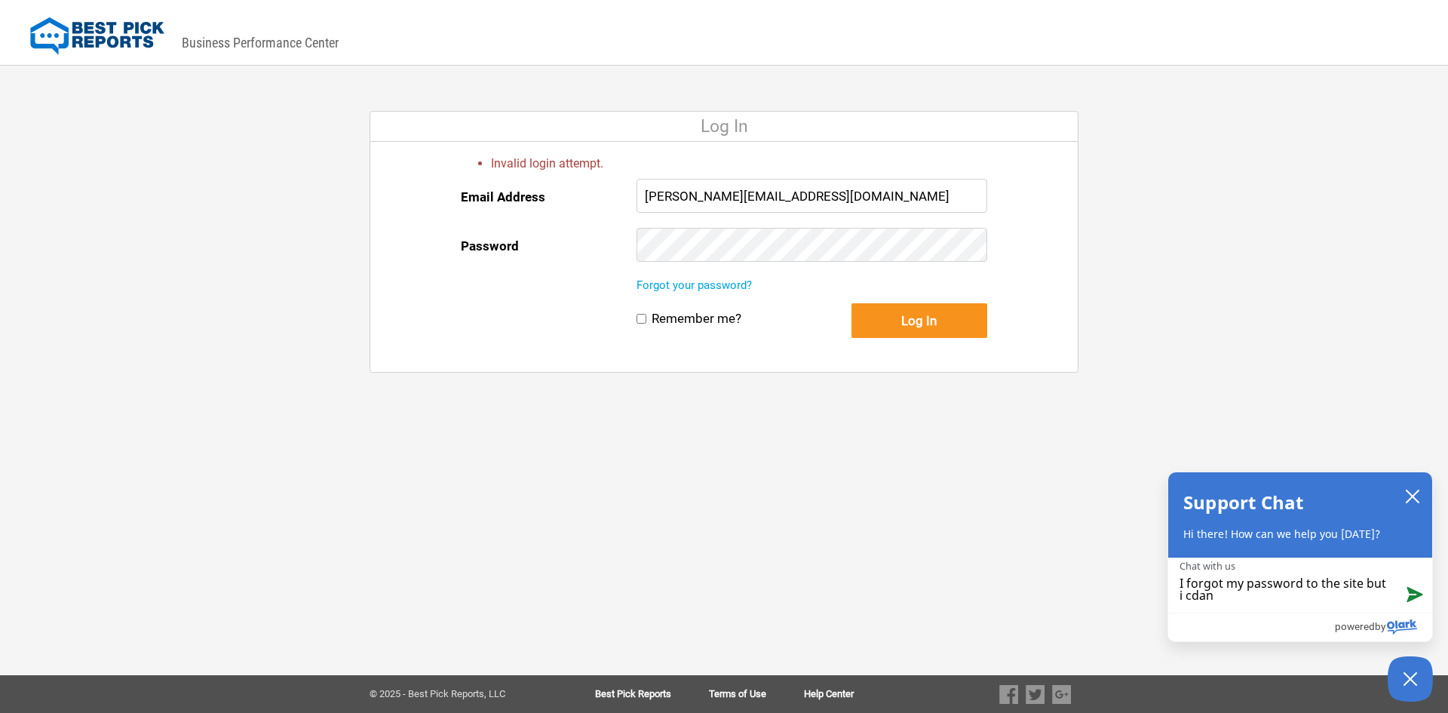
type textarea "I forgot my password to the site but i cda"
type textarea "I forgot my password to the site but i cd"
type textarea "I forgot my password to the site but i c"
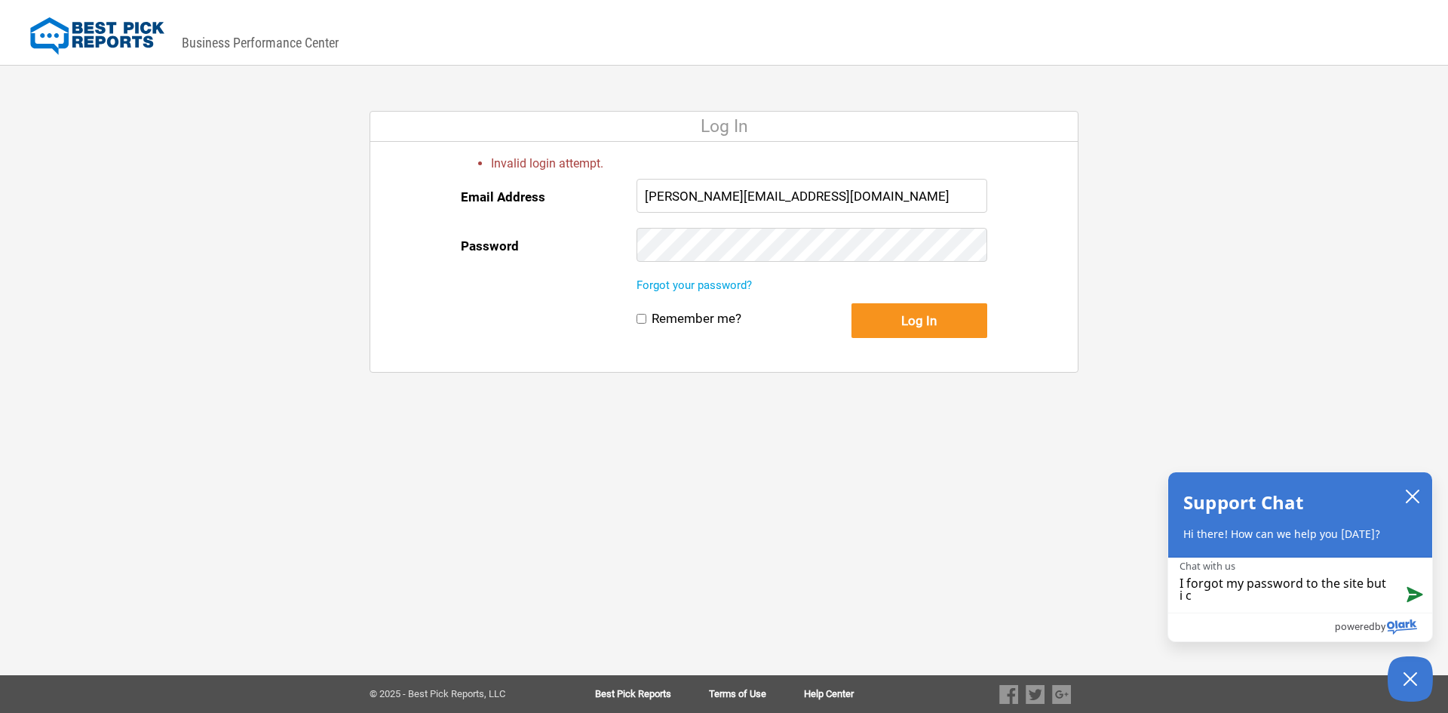
type textarea "I forgot my password to the site but i"
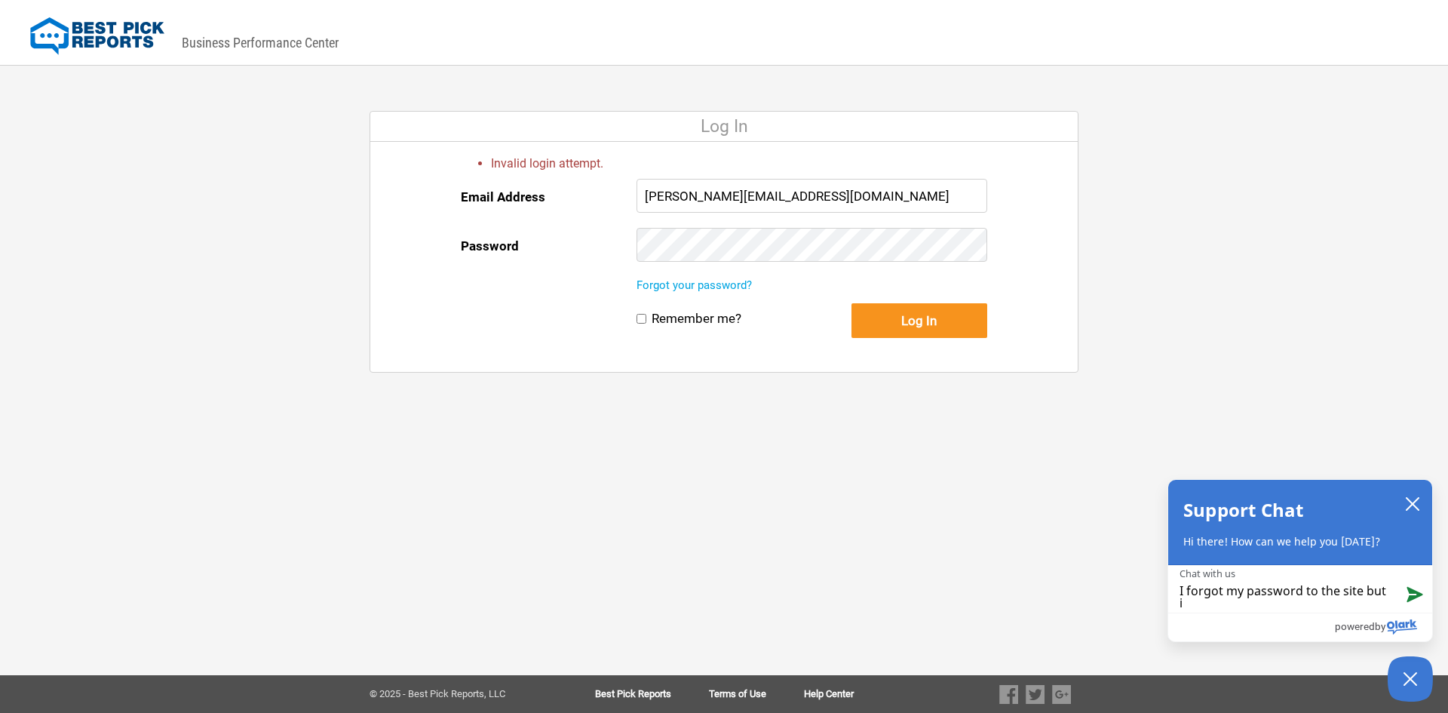
type textarea "I forgot my password to the site but i"
type textarea "I forgot my password to the site but"
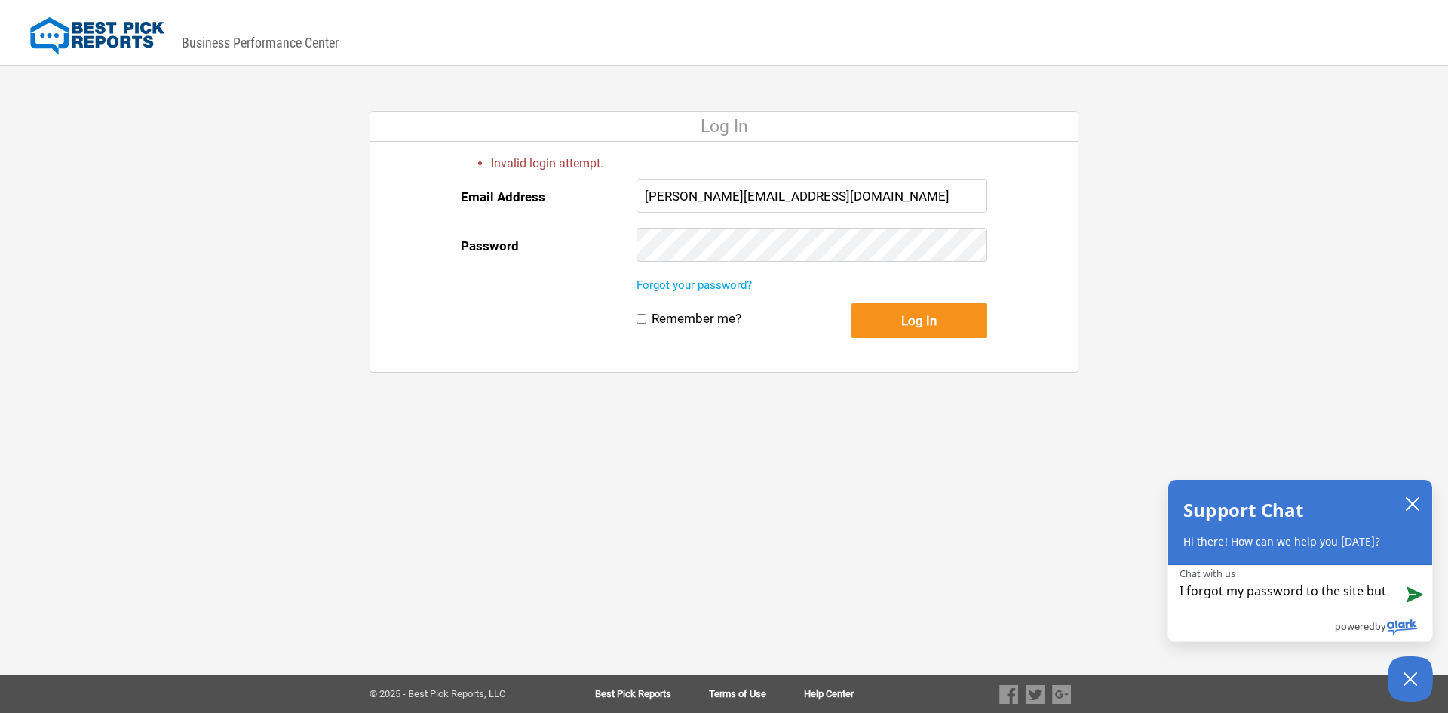
type textarea "I forgot my password to the site but"
type textarea "I forgot my password to the site bu"
type textarea "I forgot my password to the site b"
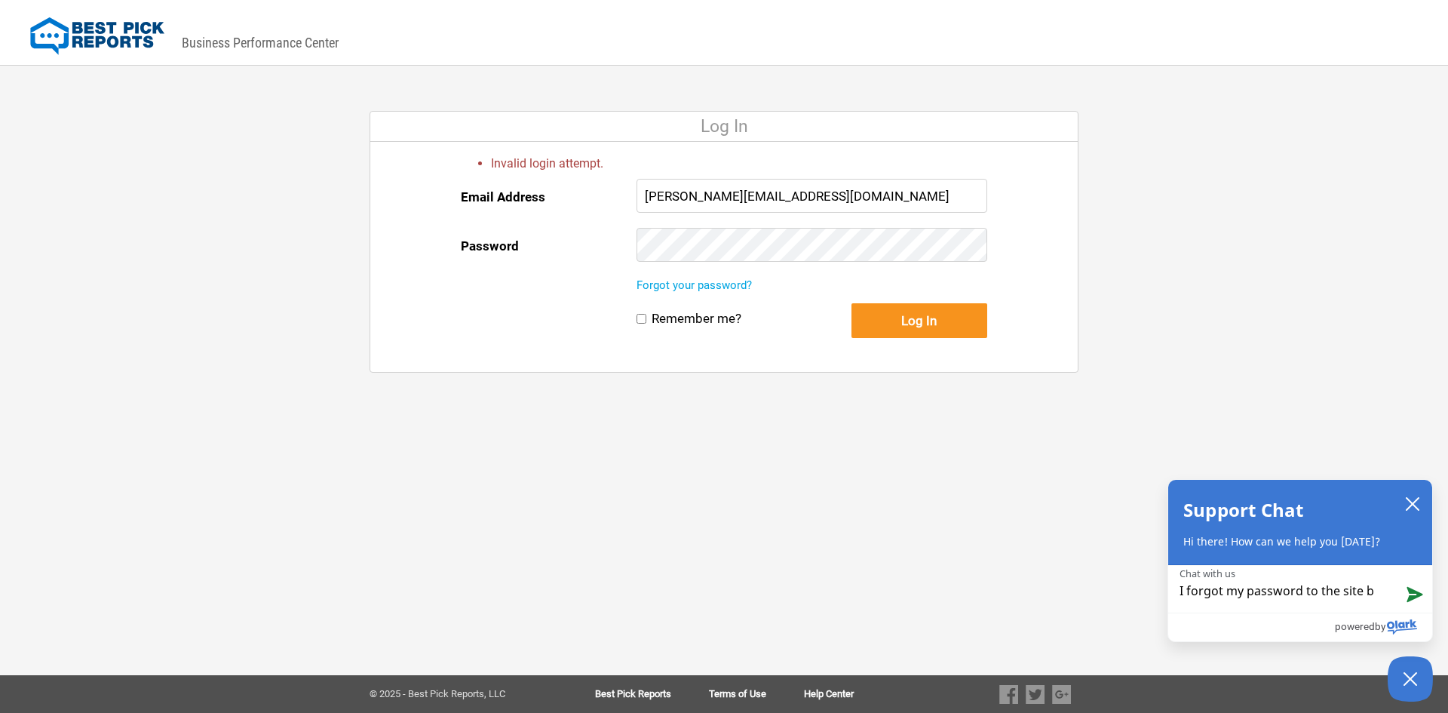
type textarea "I forgot my password to the site"
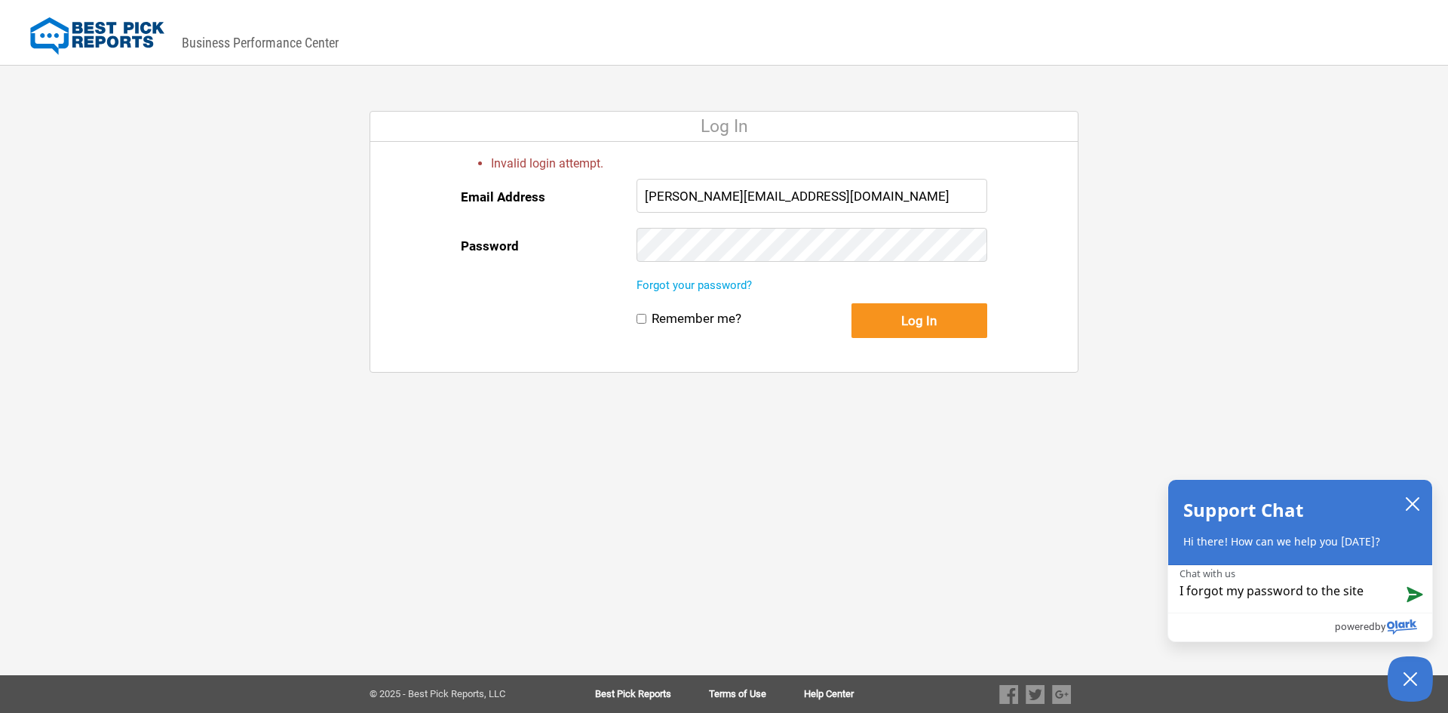
type textarea "I forgot my password to the site a"
type textarea "I forgot my password to the site an"
type textarea "I forgot my password to the site and"
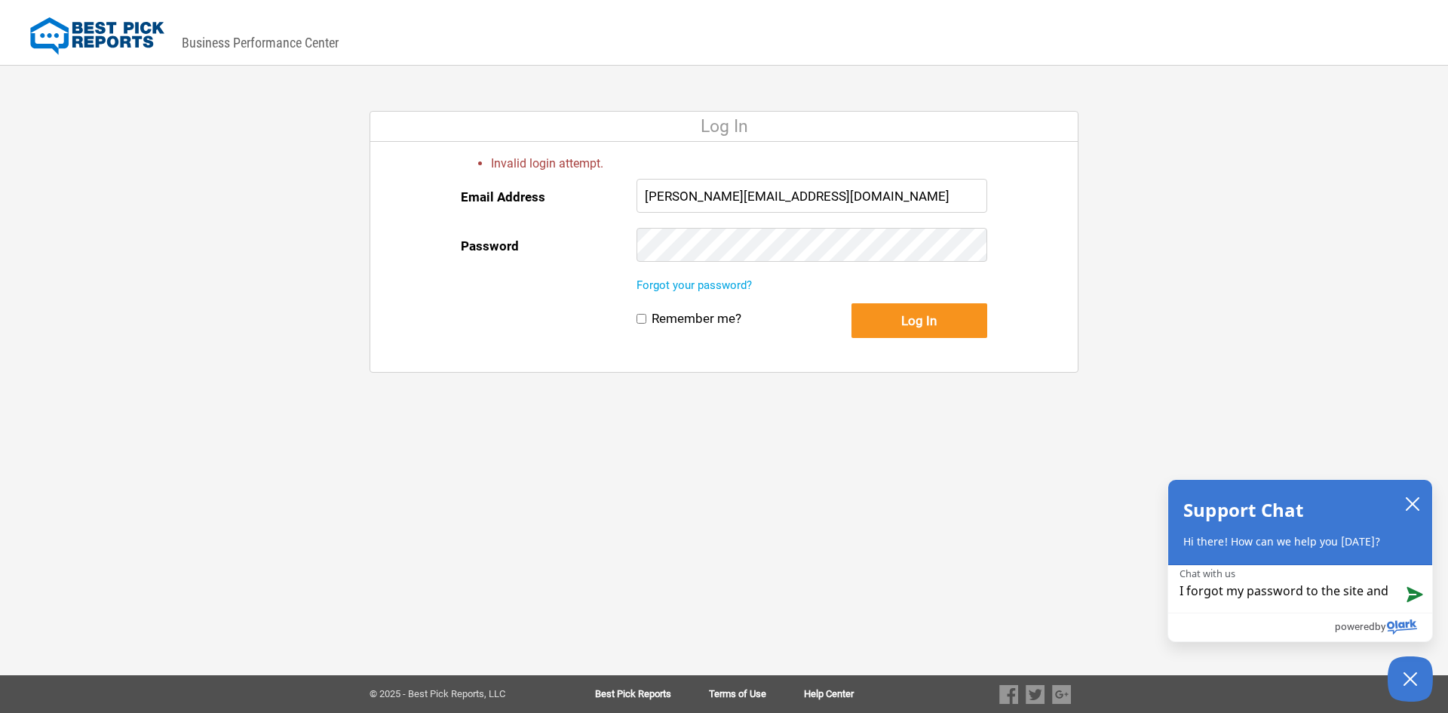
type textarea "I forgot my password to the site and"
type textarea "I forgot my password to the site and w"
type textarea "I forgot my password to the site and wh"
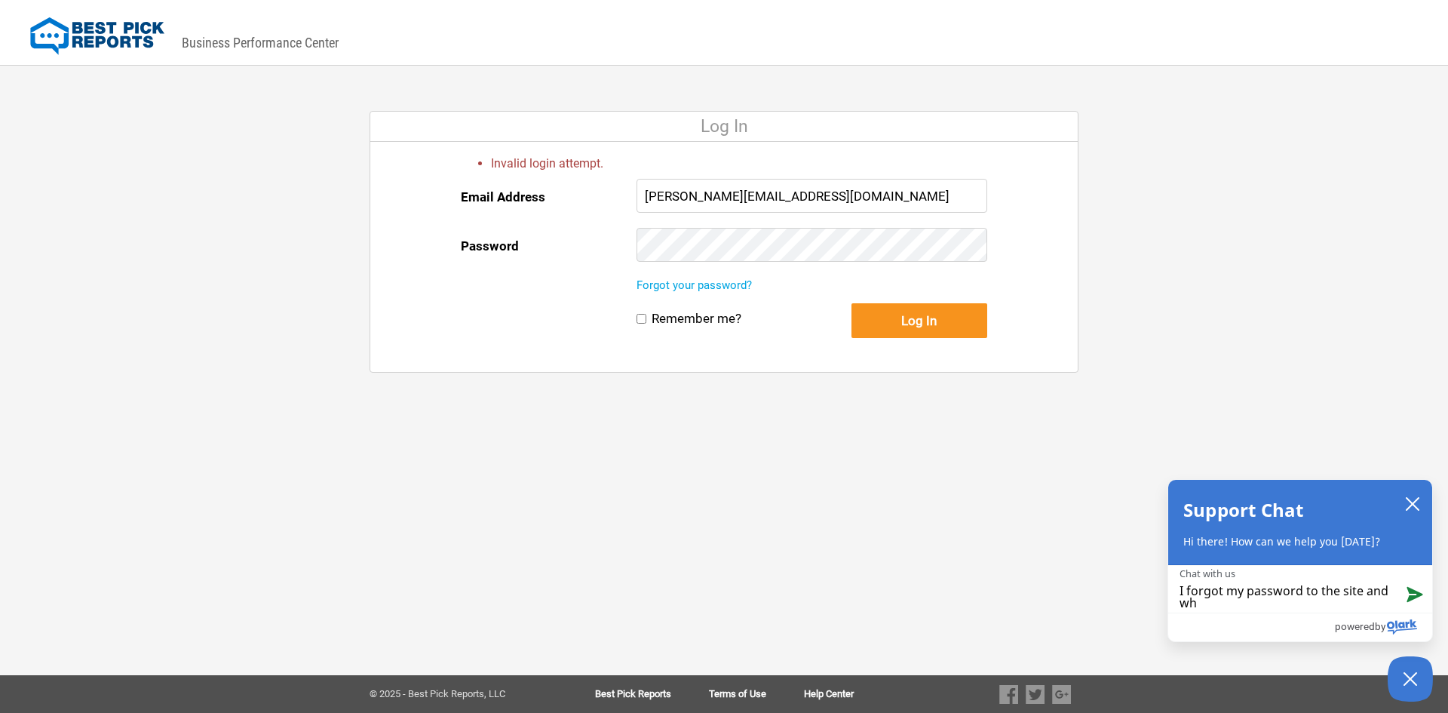
type textarea "I forgot my password to the site and whe"
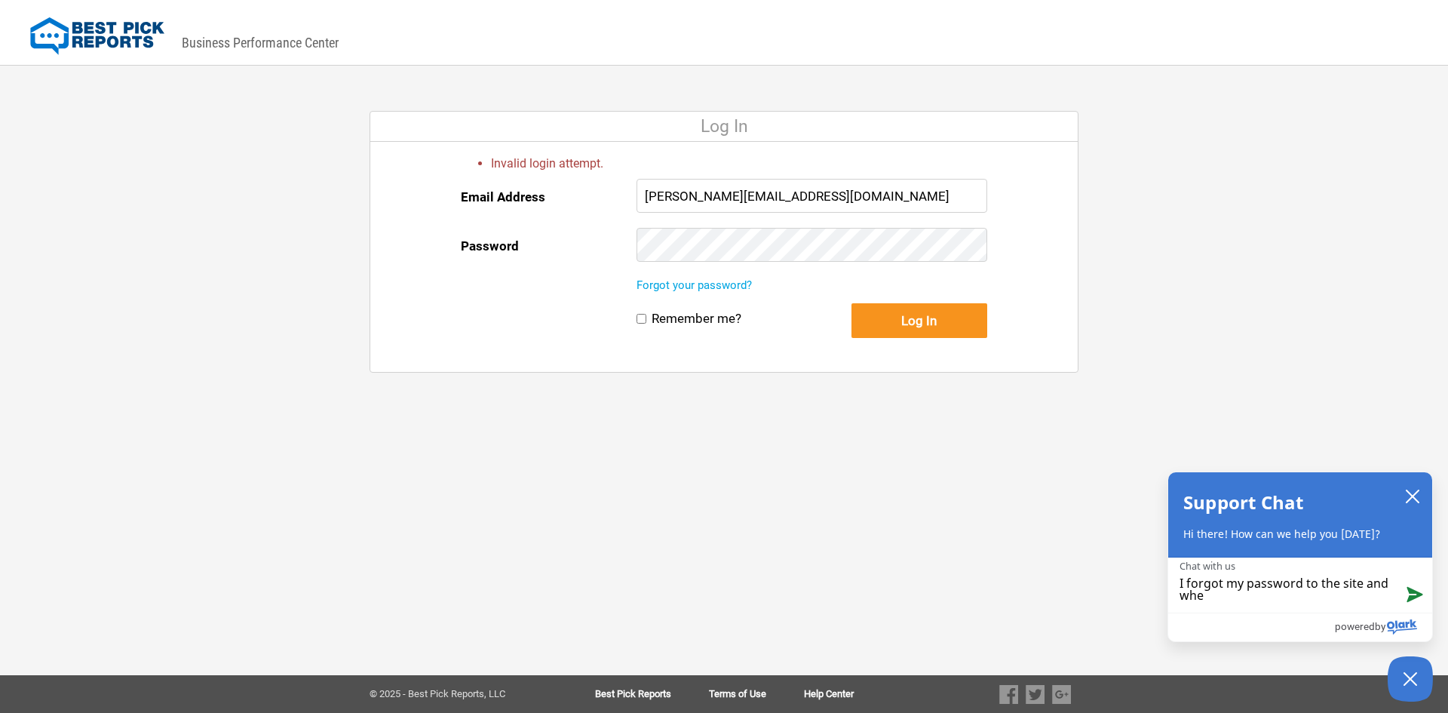
type textarea "I forgot my password to the site and when"
type textarea "I forgot my password to the site and when i"
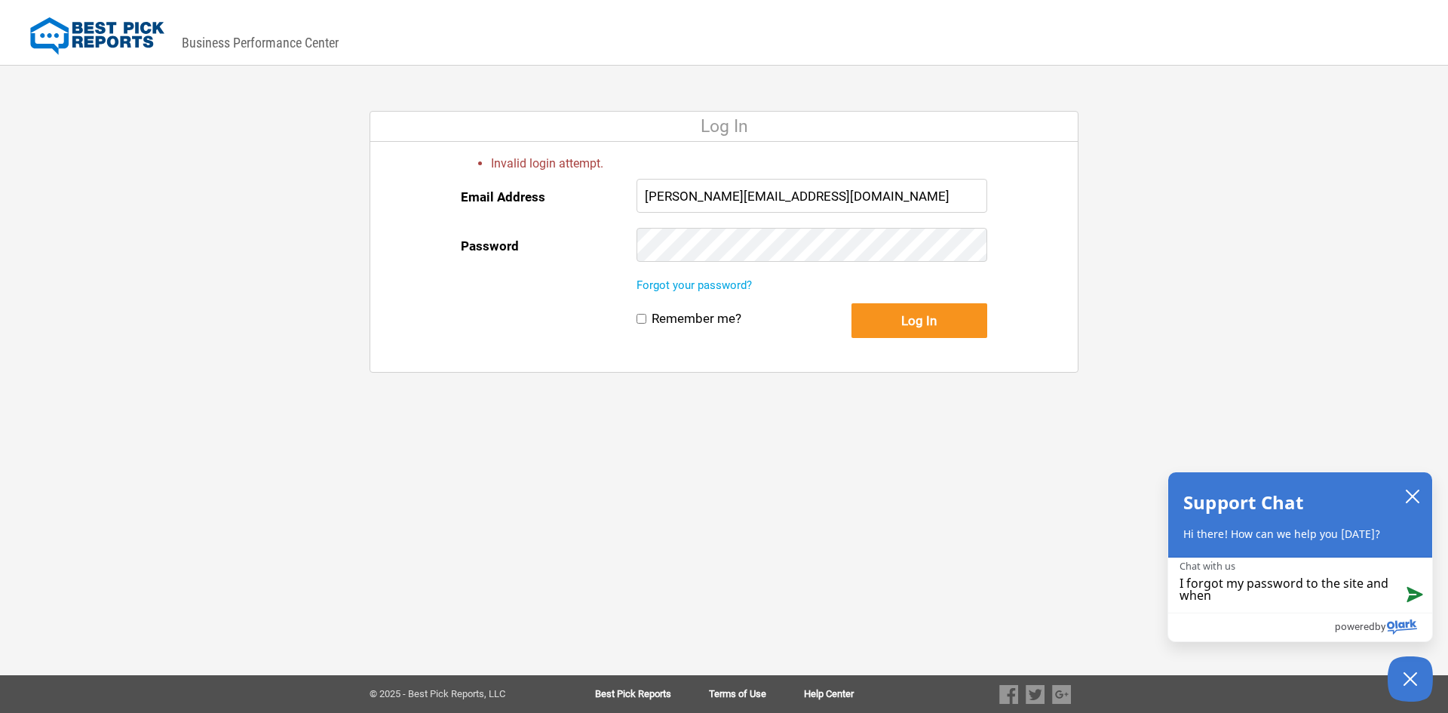
type textarea "I forgot my password to the site and when i"
type textarea "I forgot my password to the site and when i s"
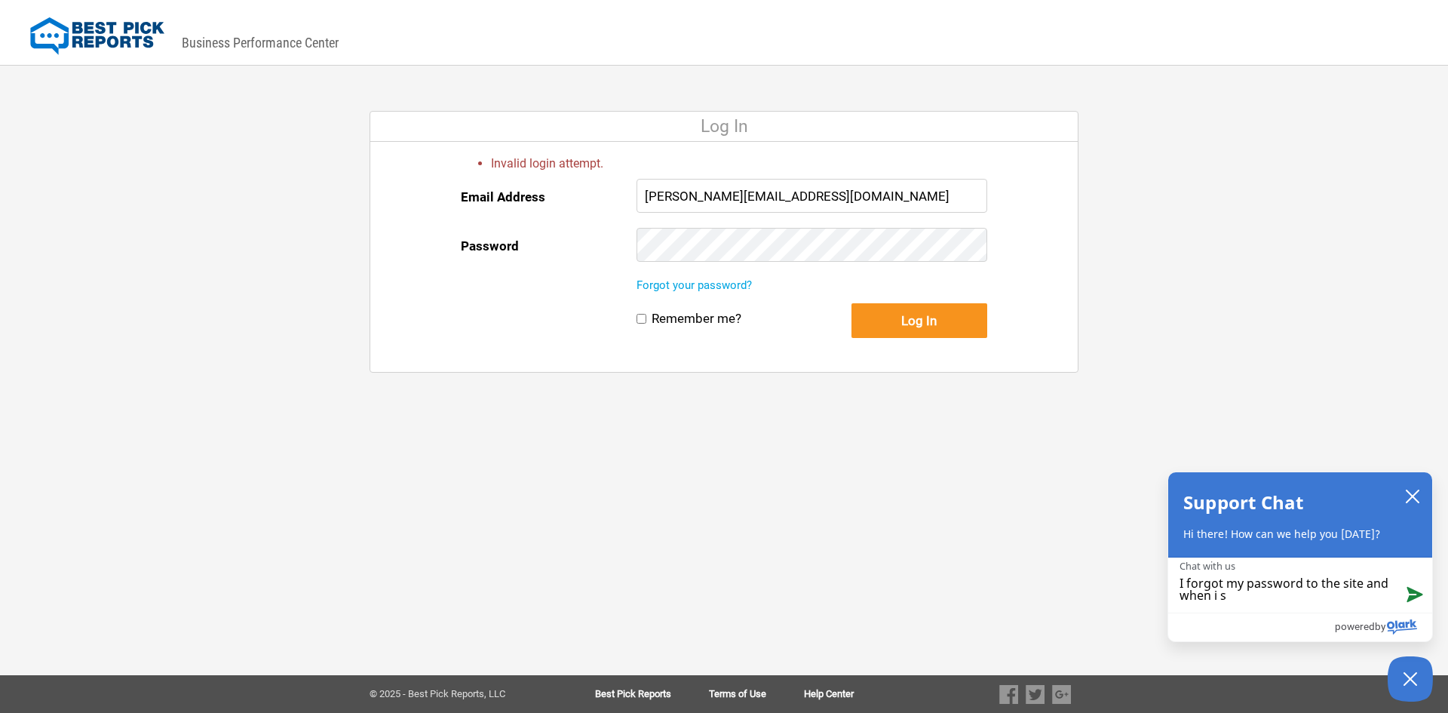
type textarea "I forgot my password to the site and when i se"
type textarea "I forgot my password to the site and when i sel"
type textarea "I forgot my password to the site and when i sele"
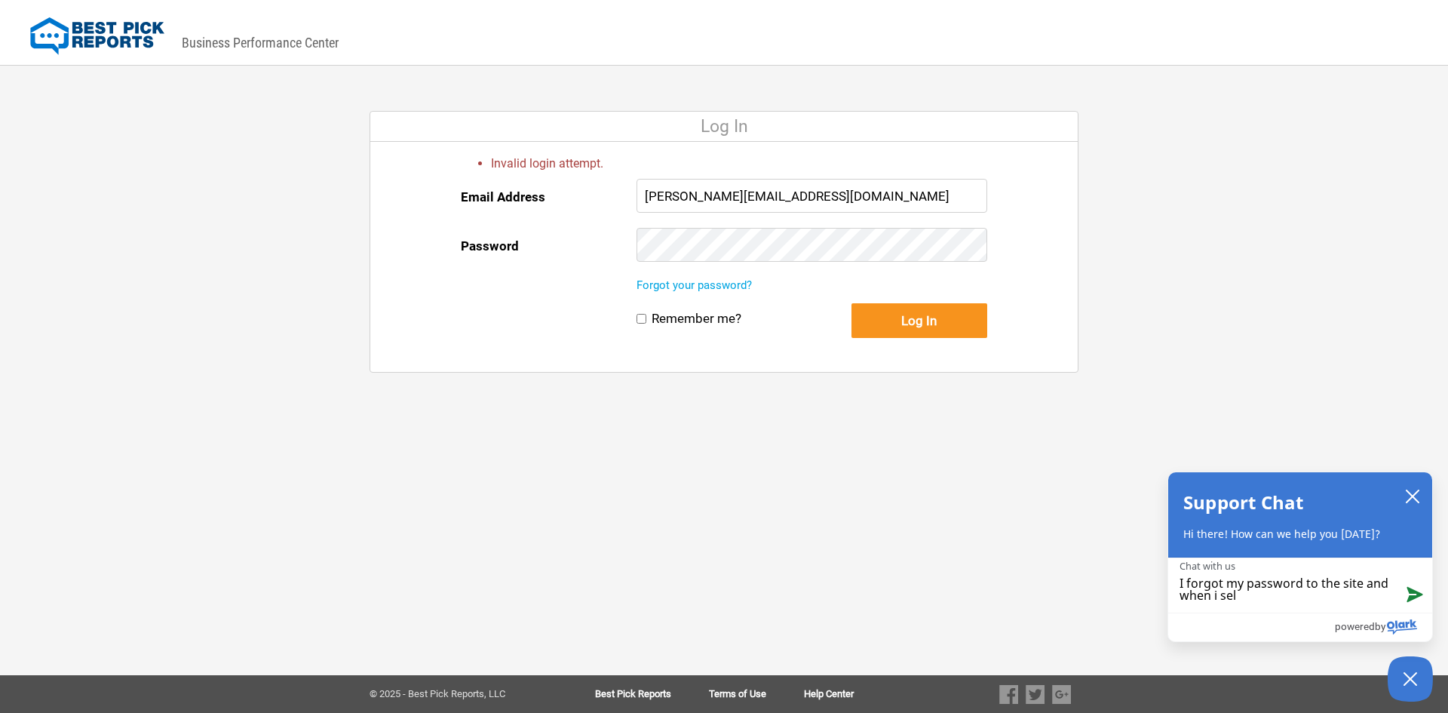
type textarea "I forgot my password to the site and when i sele"
type textarea "I forgot my password to the site and when i selec"
type textarea "I forgot my password to the site and when i select"
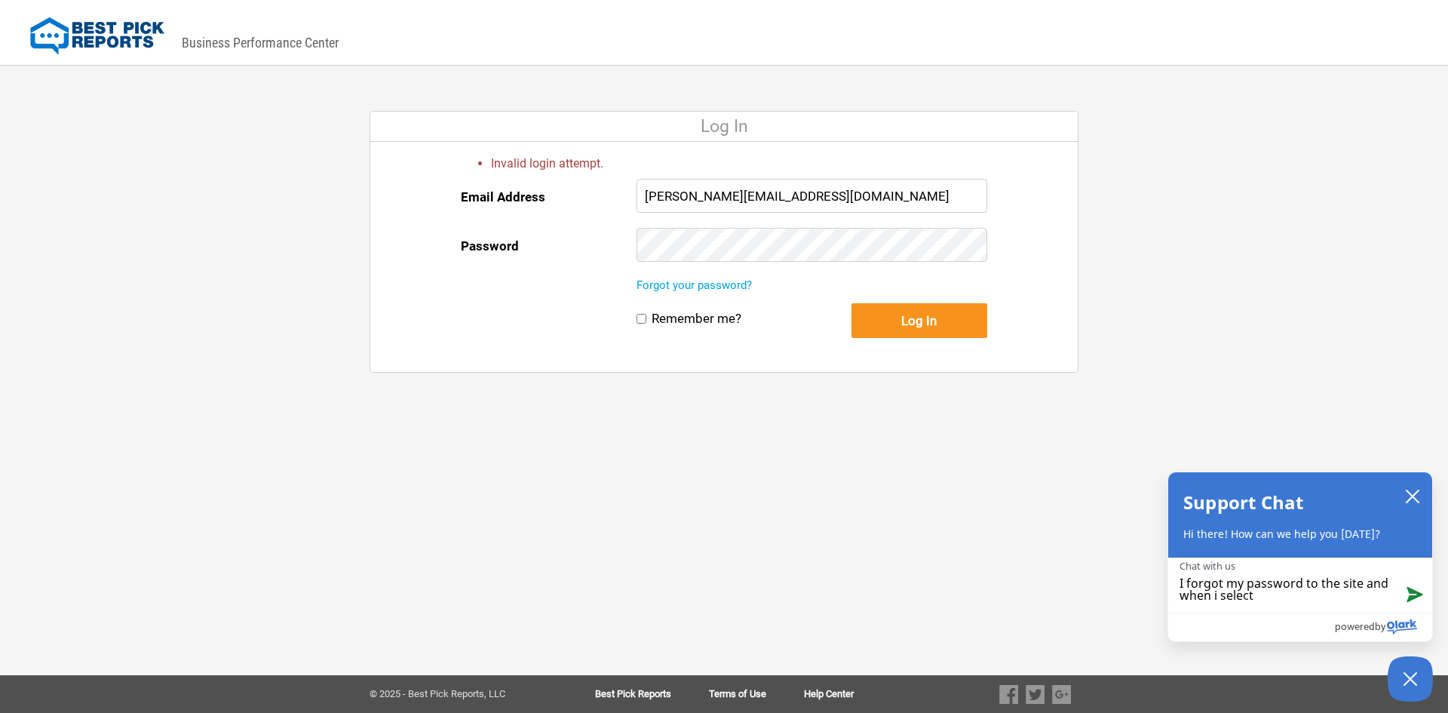
type textarea "I forgot my password to the site and when i select"
type textarea "I forgot my password to the site and when i select e"
type textarea "I forgot my password to the site and when i select em"
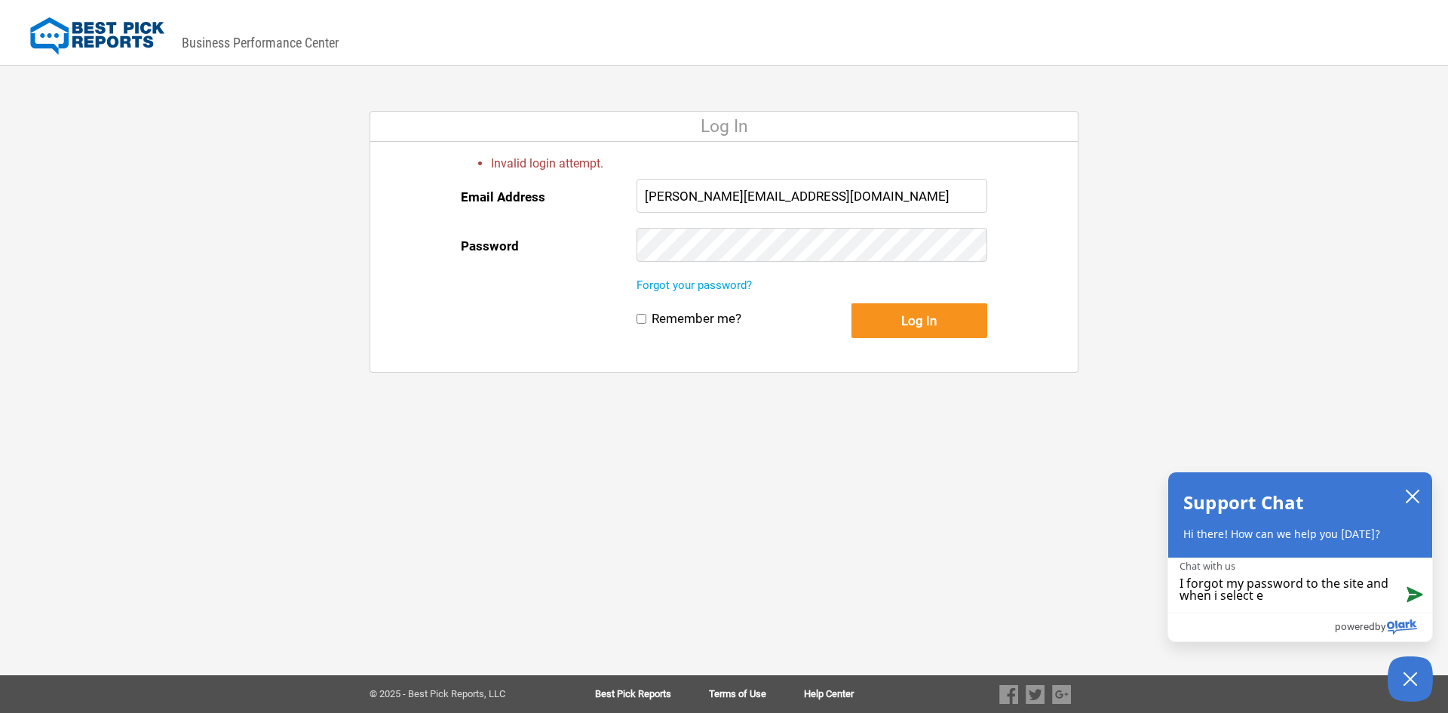
type textarea "I forgot my password to the site and when i select em"
type textarea "I forgot my password to the site and when i select ema"
type textarea "I forgot my password to the site and when i select emai"
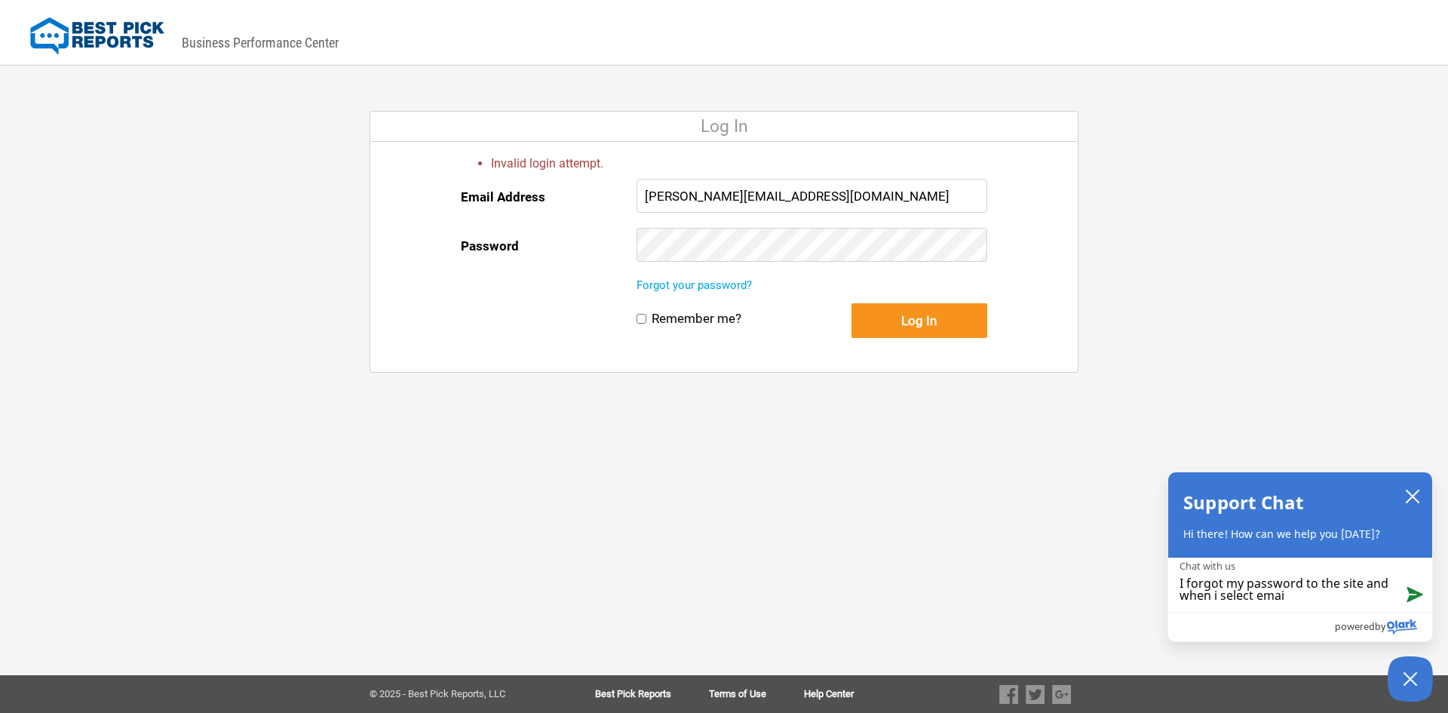
type textarea "I forgot my password to the site and when i select email"
type textarea "I forgot my password to the site and when i select email m"
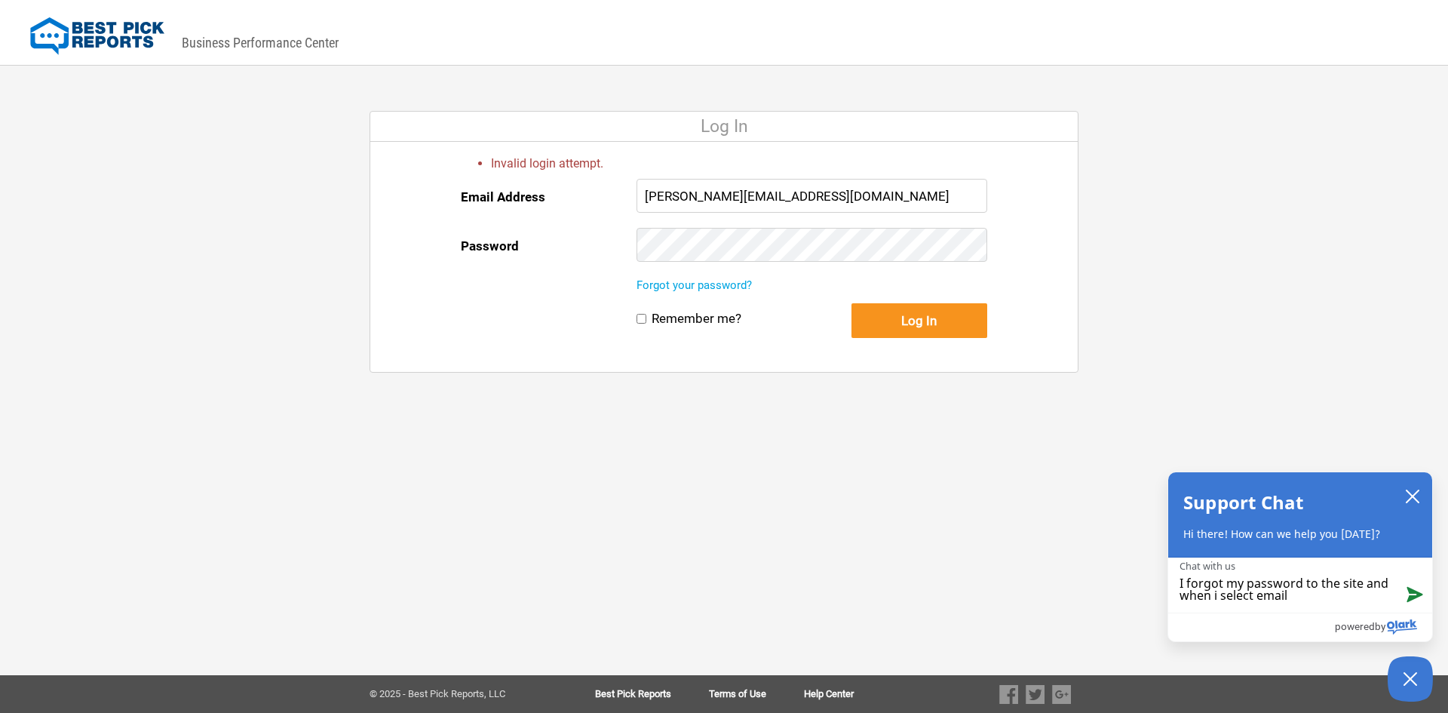
type textarea "I forgot my password to the site and when i select email m"
type textarea "I forgot my password to the site and when i select email my"
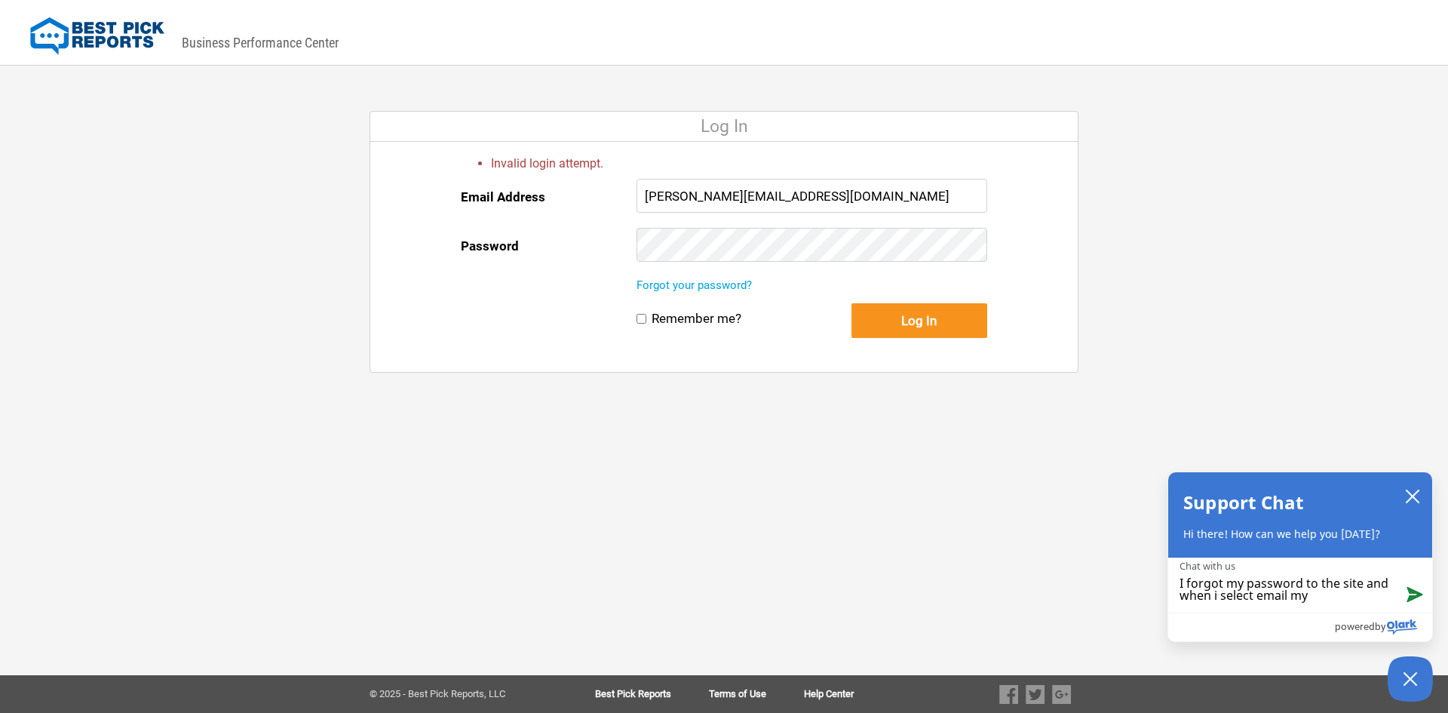
type textarea "I forgot my password to the site and when i select email my p"
type textarea "I forgot my password to the site and when i select email my pa"
type textarea "I forgot my password to the site and when i select email my pas"
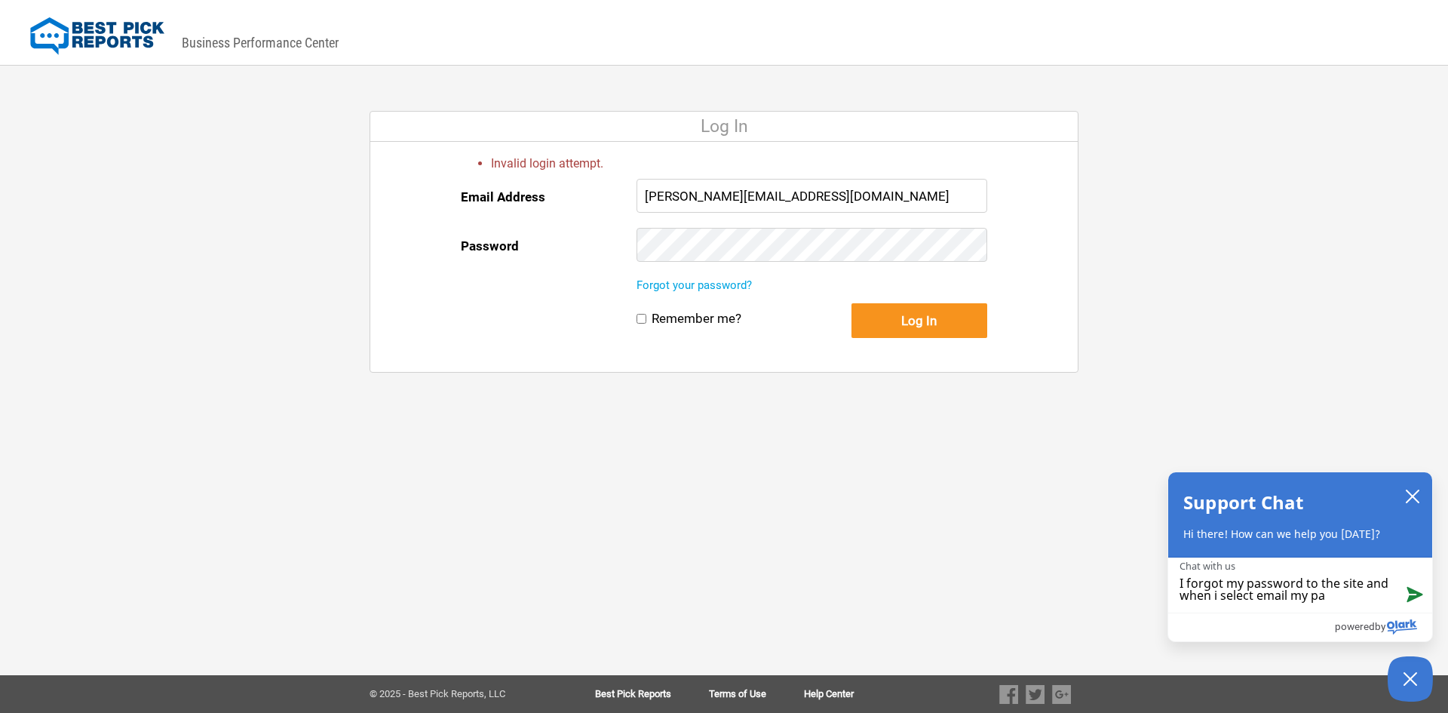
type textarea "I forgot my password to the site and when i select email my pas"
type textarea "I forgot my password to the site and when i select email my pa"
type textarea "I forgot my password to the site and when i select email my p"
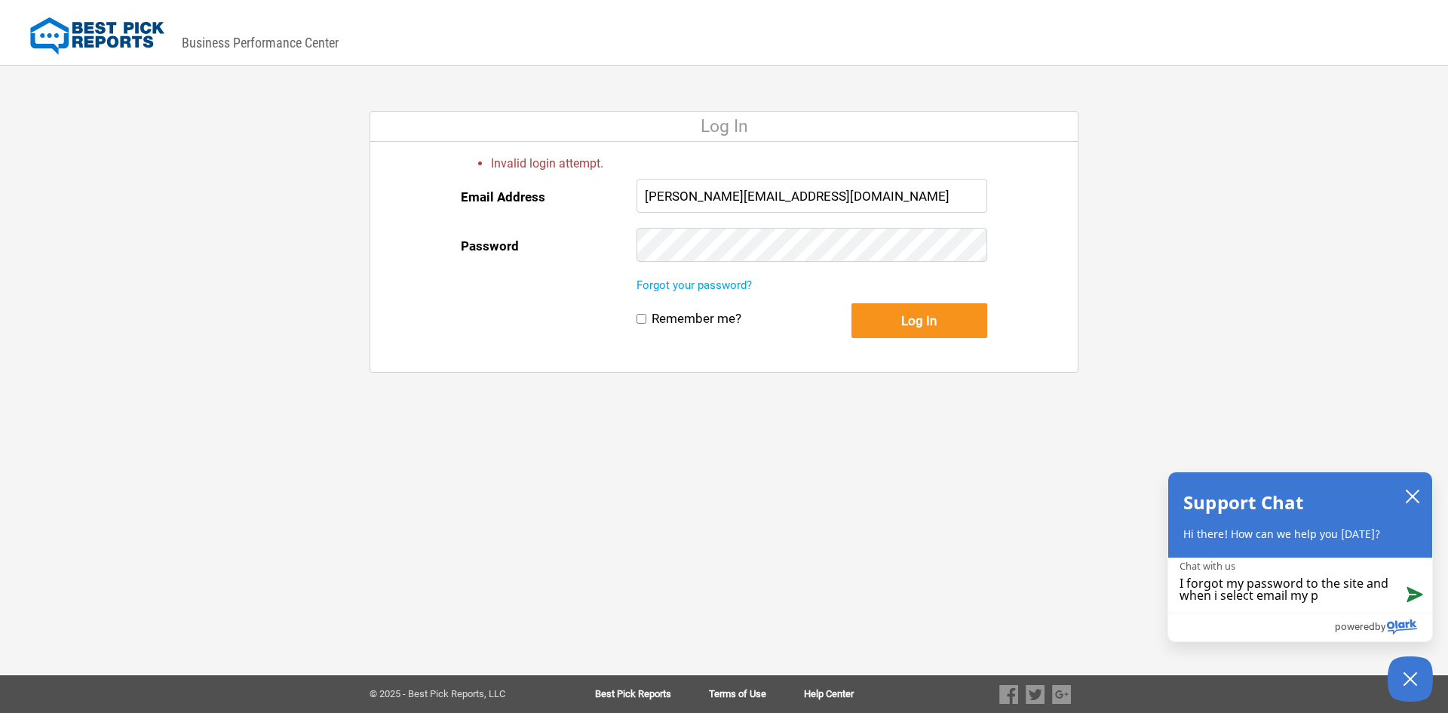
type textarea "I forgot my password to the site and when i select email my"
type textarea "I forgot my password to the site and when i select email m"
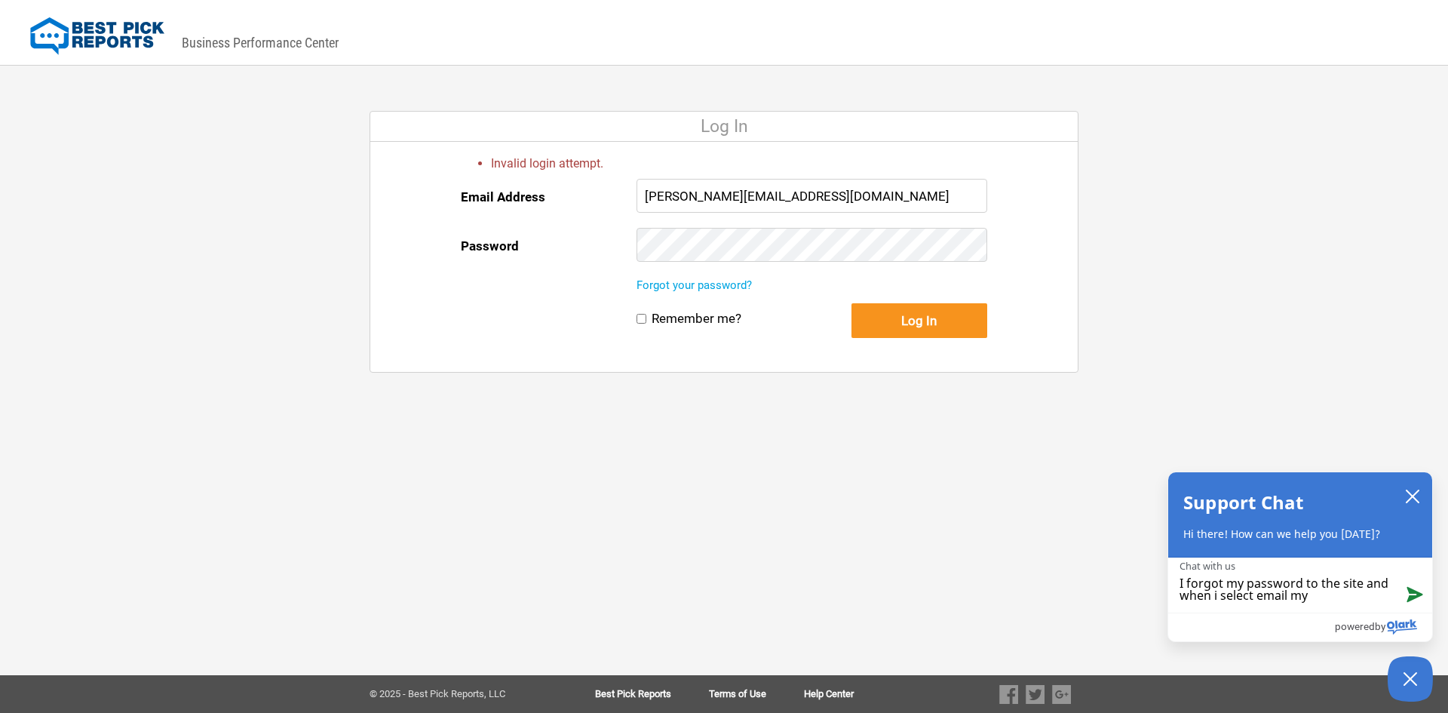
type textarea "I forgot my password to the site and when i select email m"
type textarea "I forgot my password to the site and when i select email"
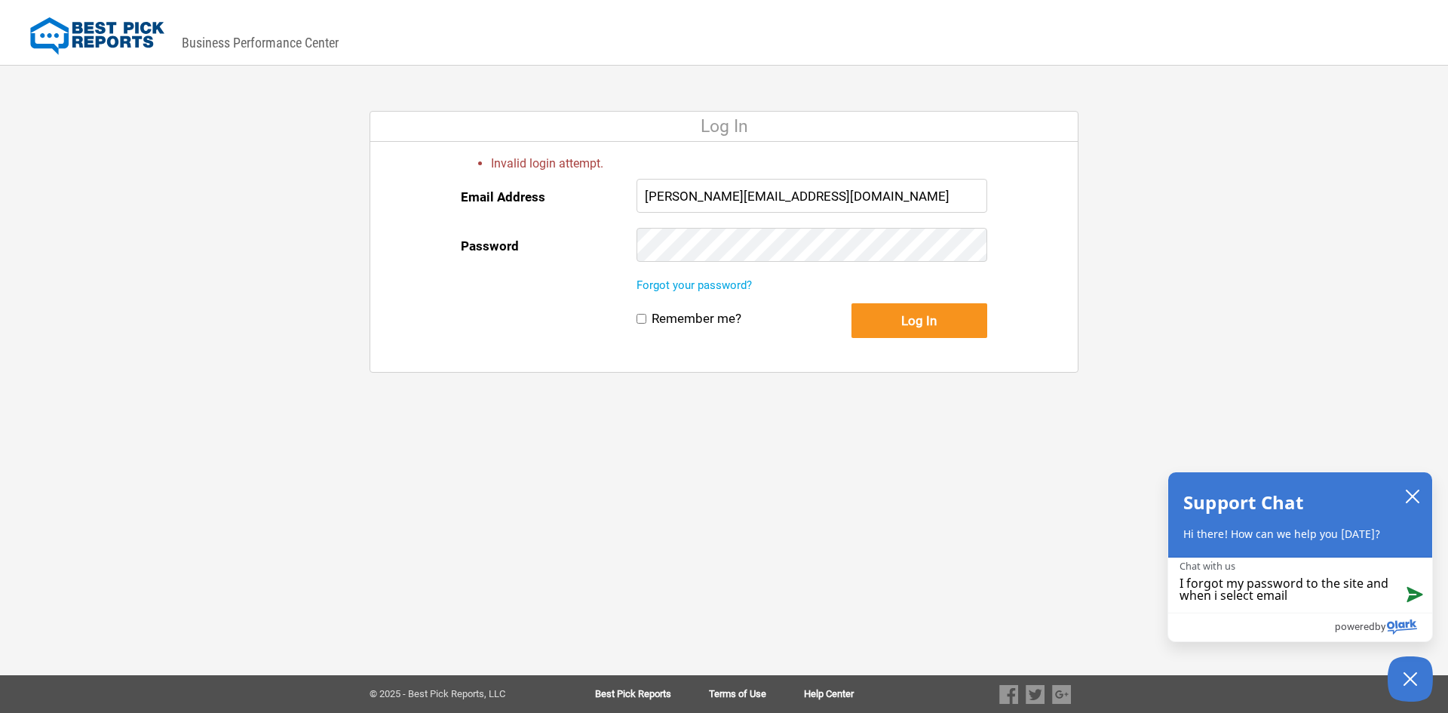
type textarea "I forgot my password to the site and when i select email"
type textarea "I forgot my password to the site and when i select email m"
type textarea "I forgot my password to the site and when i select email me"
